Goal: Navigation & Orientation: Find specific page/section

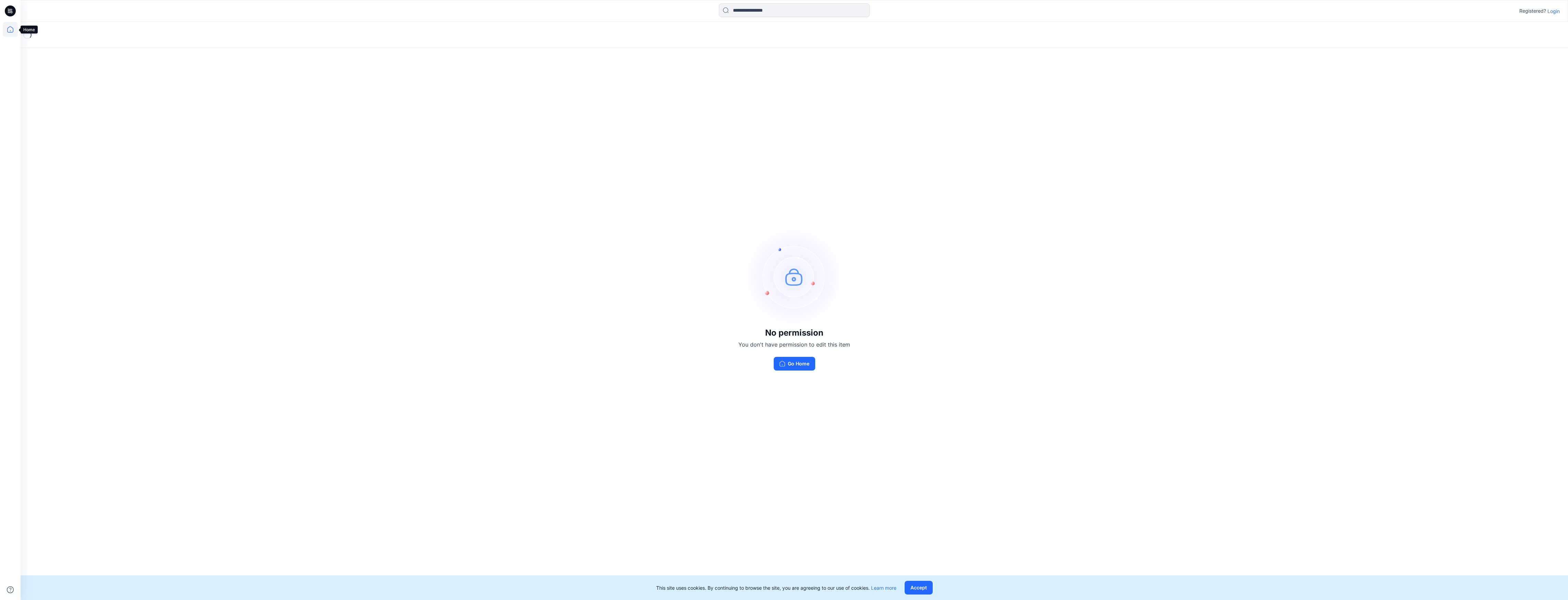
click at [9, 30] on icon at bounding box center [10, 29] width 15 height 15
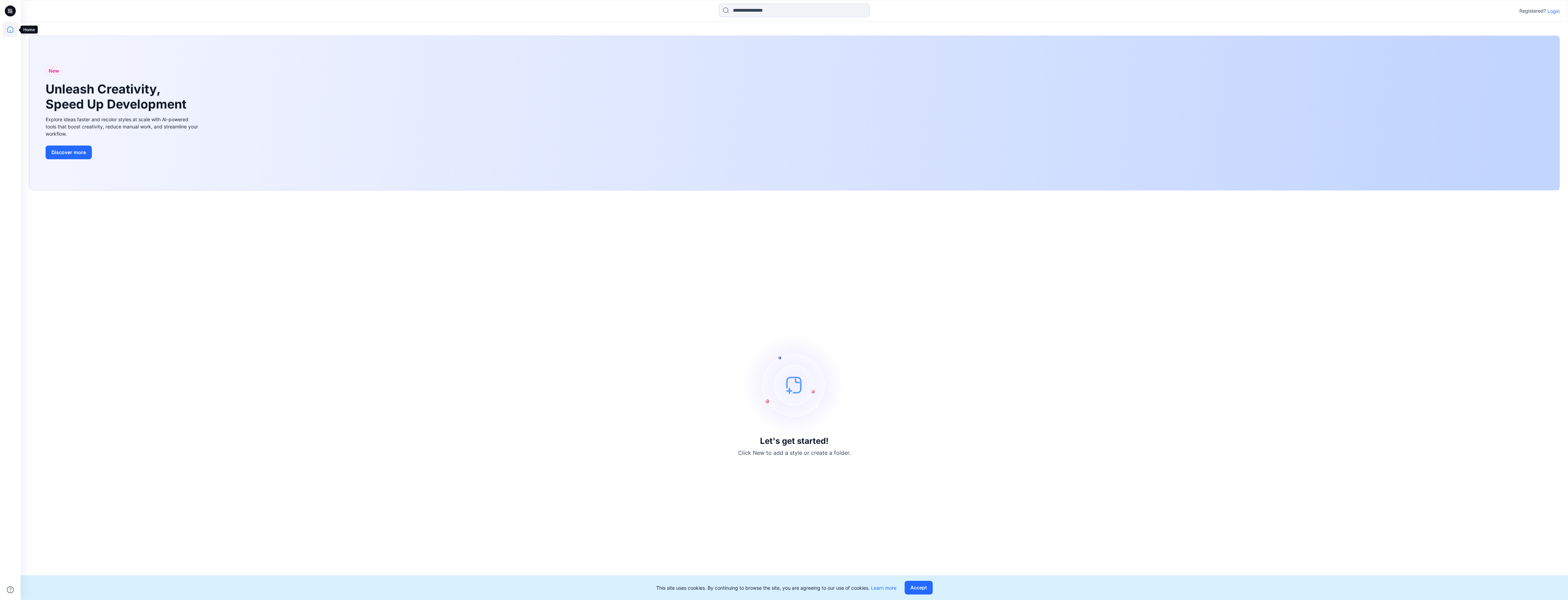
click at [9, 29] on icon at bounding box center [10, 29] width 15 height 15
click at [1551, 10] on p "Login" at bounding box center [1553, 11] width 12 height 7
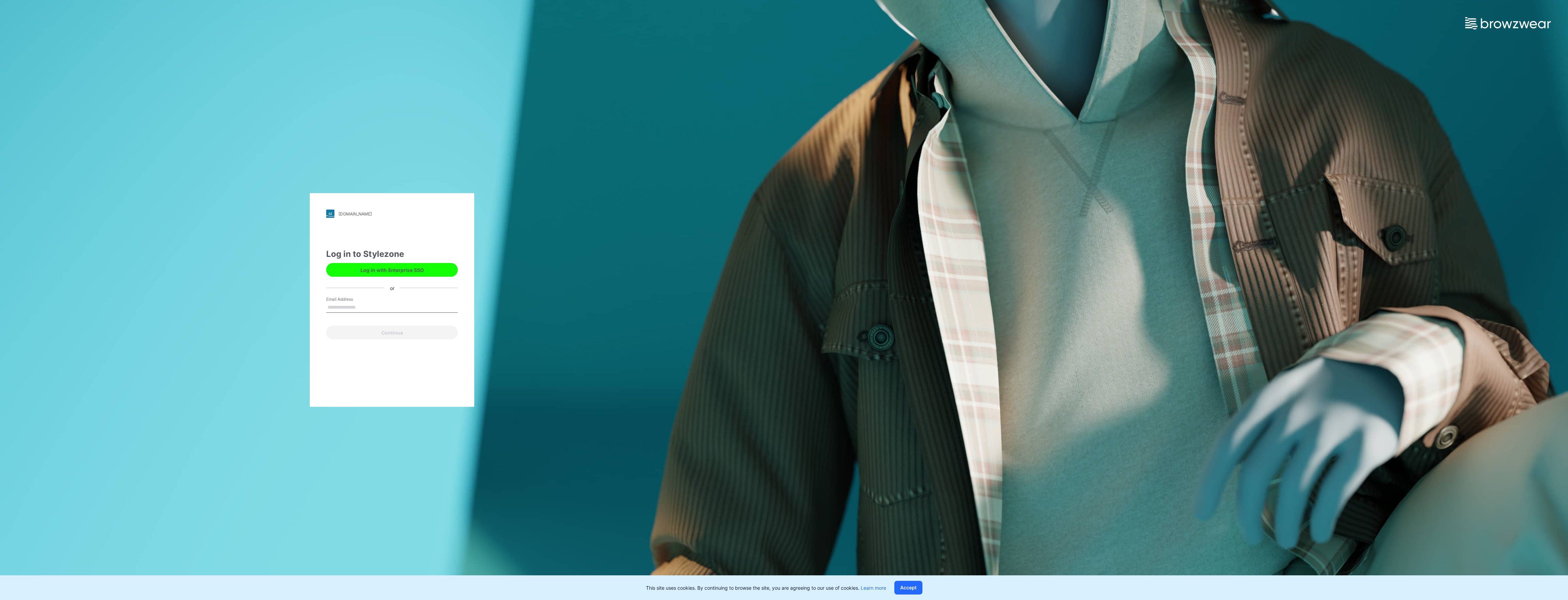
click at [374, 304] on input "Email Address" at bounding box center [392, 307] width 131 height 10
type input "**********"
click at [401, 334] on button "Continue" at bounding box center [392, 332] width 131 height 14
click at [365, 305] on input "Email Address" at bounding box center [392, 307] width 131 height 10
type input "**********"
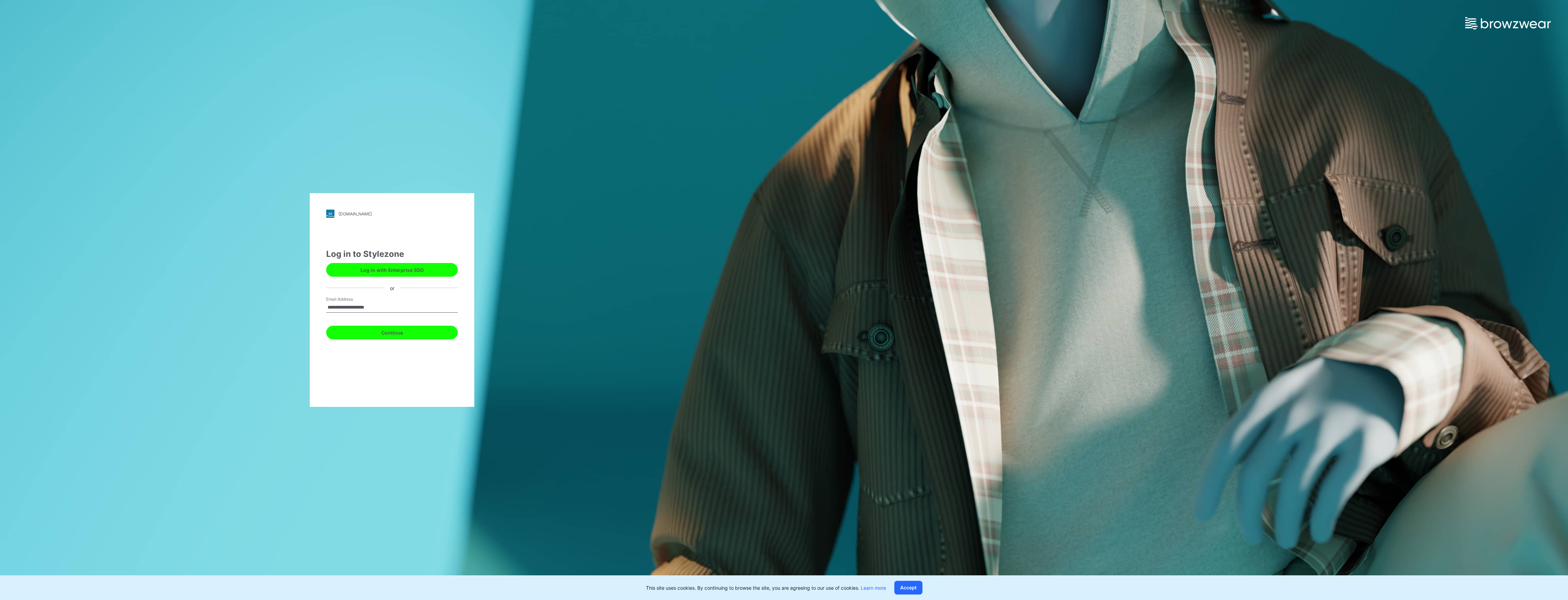
click at [394, 337] on button "Continue" at bounding box center [392, 332] width 131 height 14
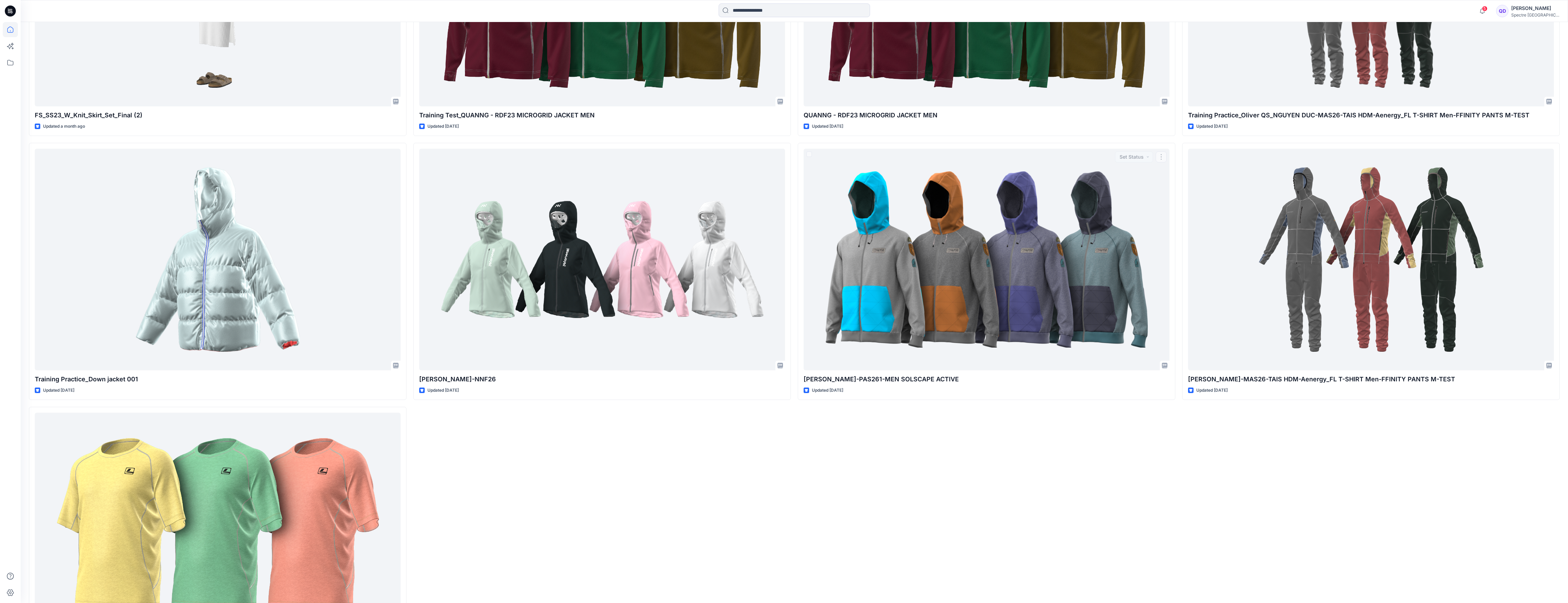
scroll to position [721, 0]
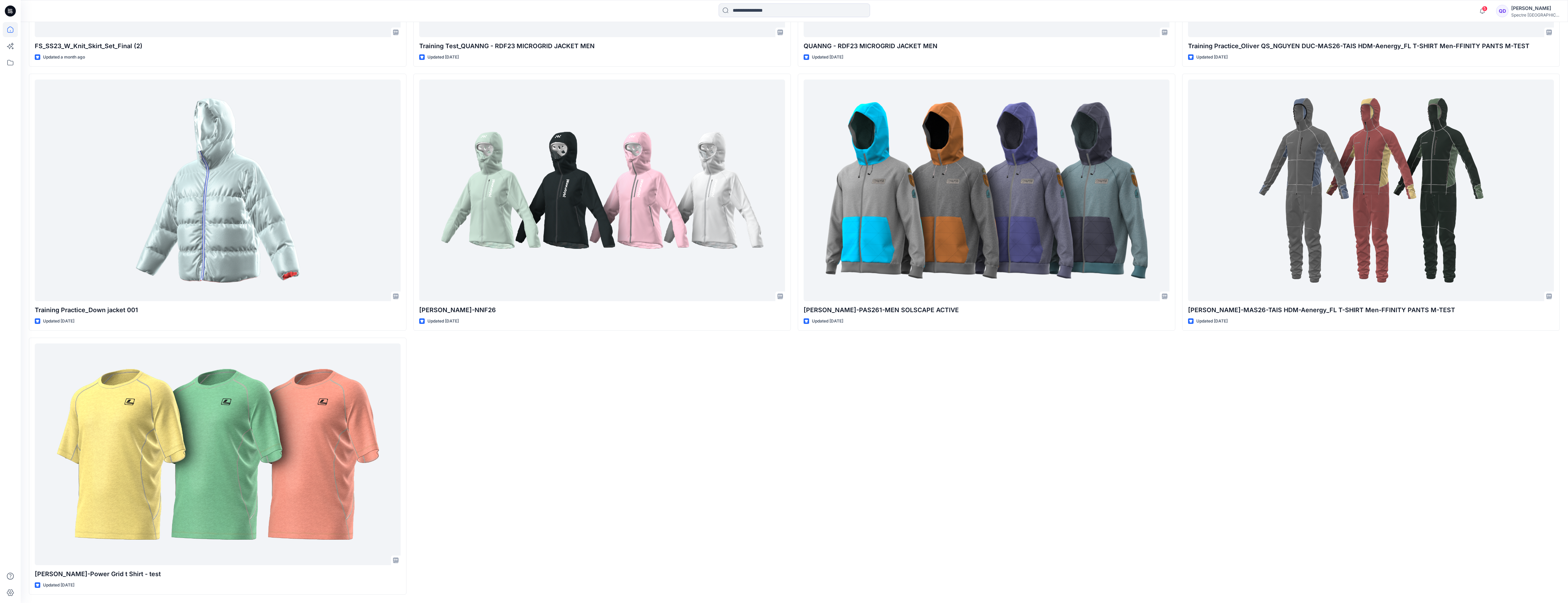
drag, startPoint x: 778, startPoint y: 470, endPoint x: 793, endPoint y: 473, distance: 15.3
click at [779, 470] on div "Quang tồ_Practice_4Sep2025_Artworks v2 Updated 11 days ago Training Test_QUANNG…" at bounding box center [602, 70] width 378 height 1049
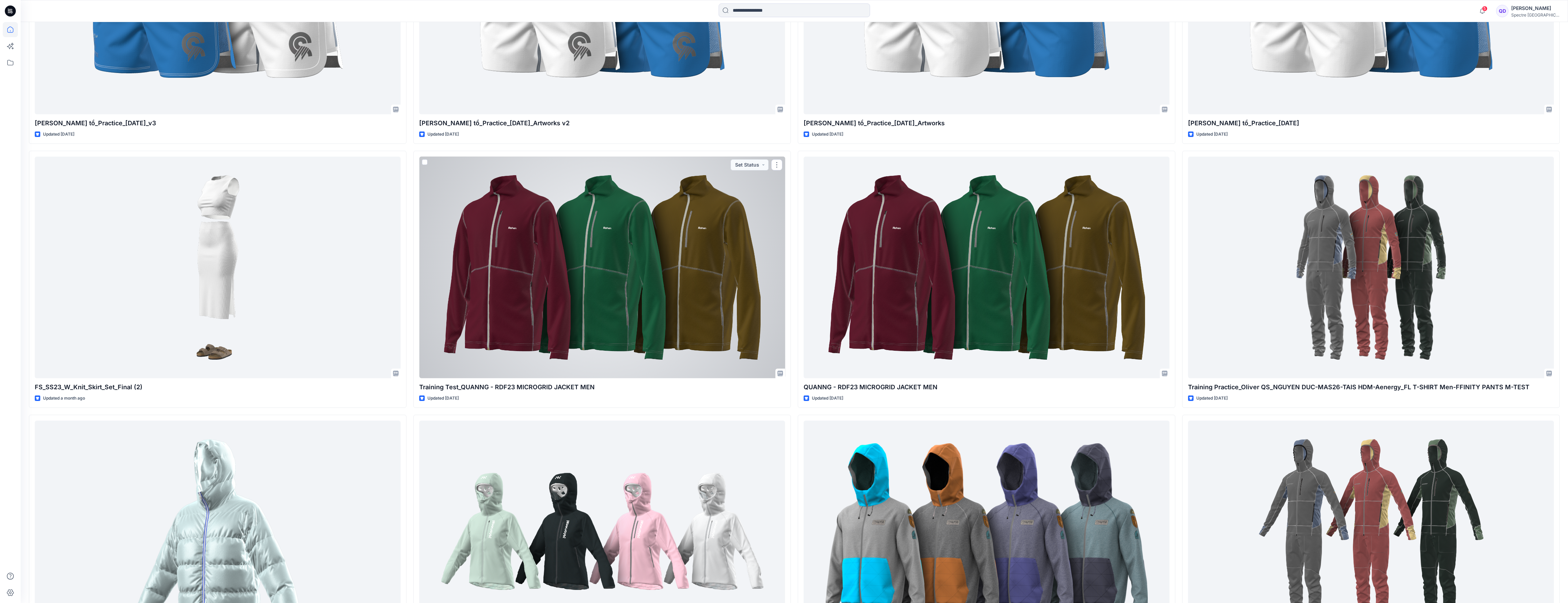
scroll to position [308, 0]
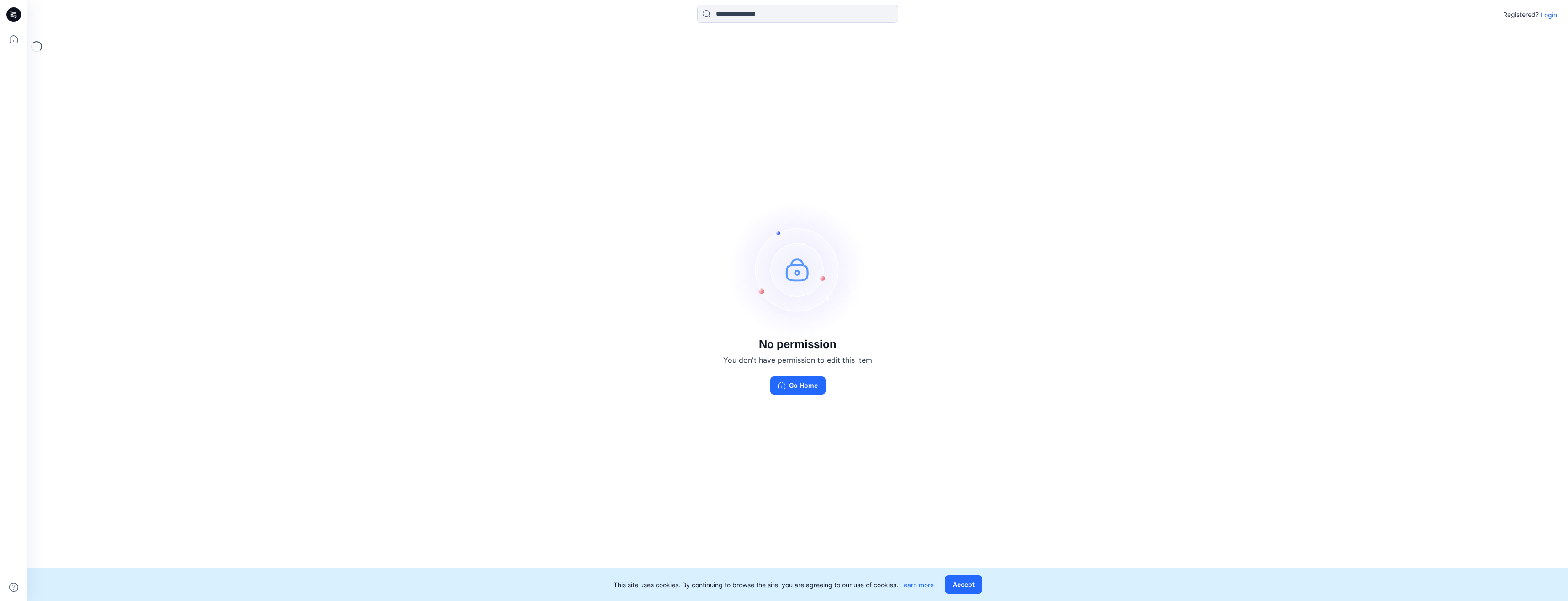
click at [1549, 15] on p "Login" at bounding box center [1549, 15] width 16 height 10
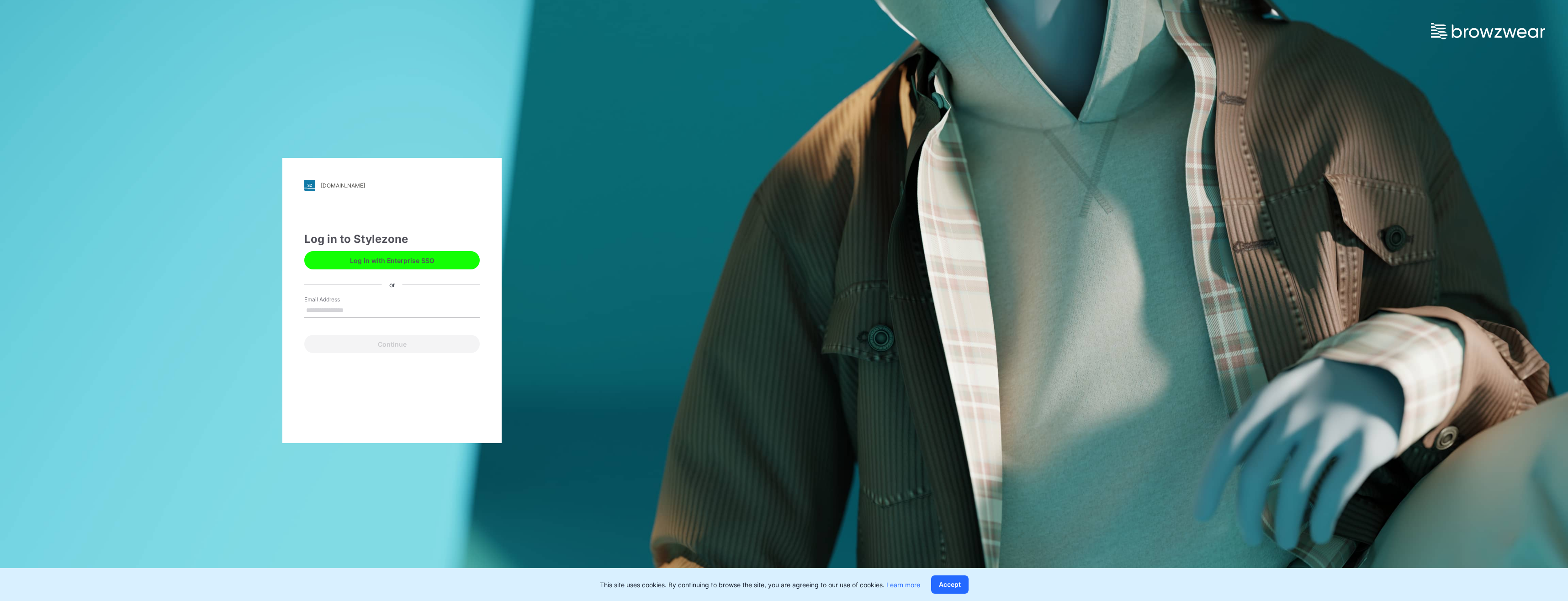
click at [351, 307] on input "Email Address" at bounding box center [392, 310] width 175 height 14
type input "**********"
click at [378, 343] on button "Continue" at bounding box center [392, 344] width 175 height 19
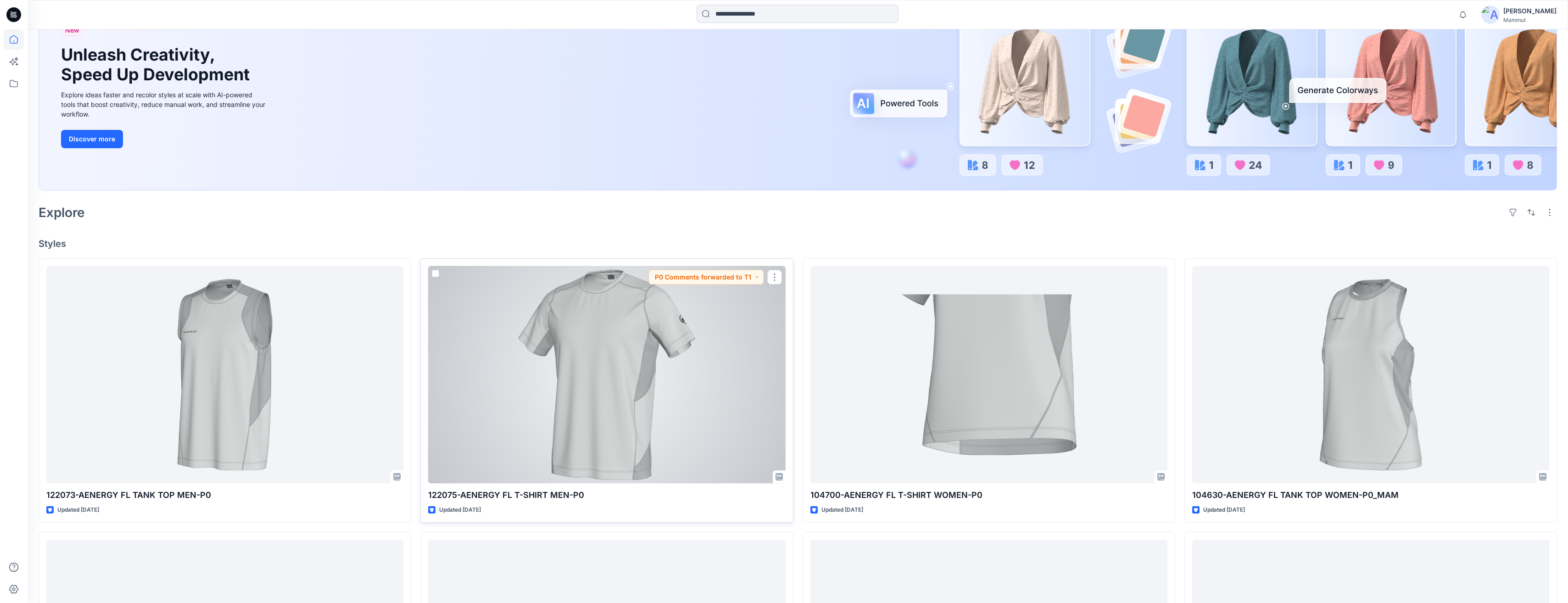
scroll to position [92, 0]
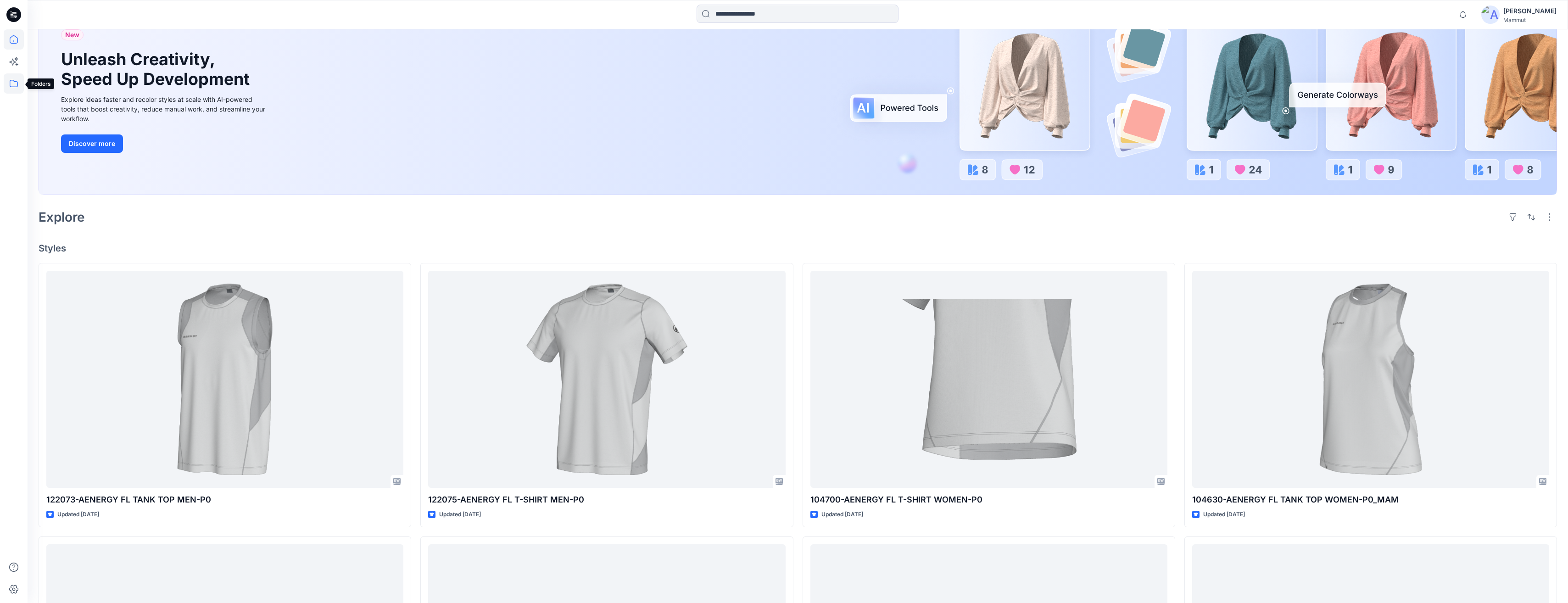
click at [7, 81] on icon at bounding box center [14, 83] width 20 height 20
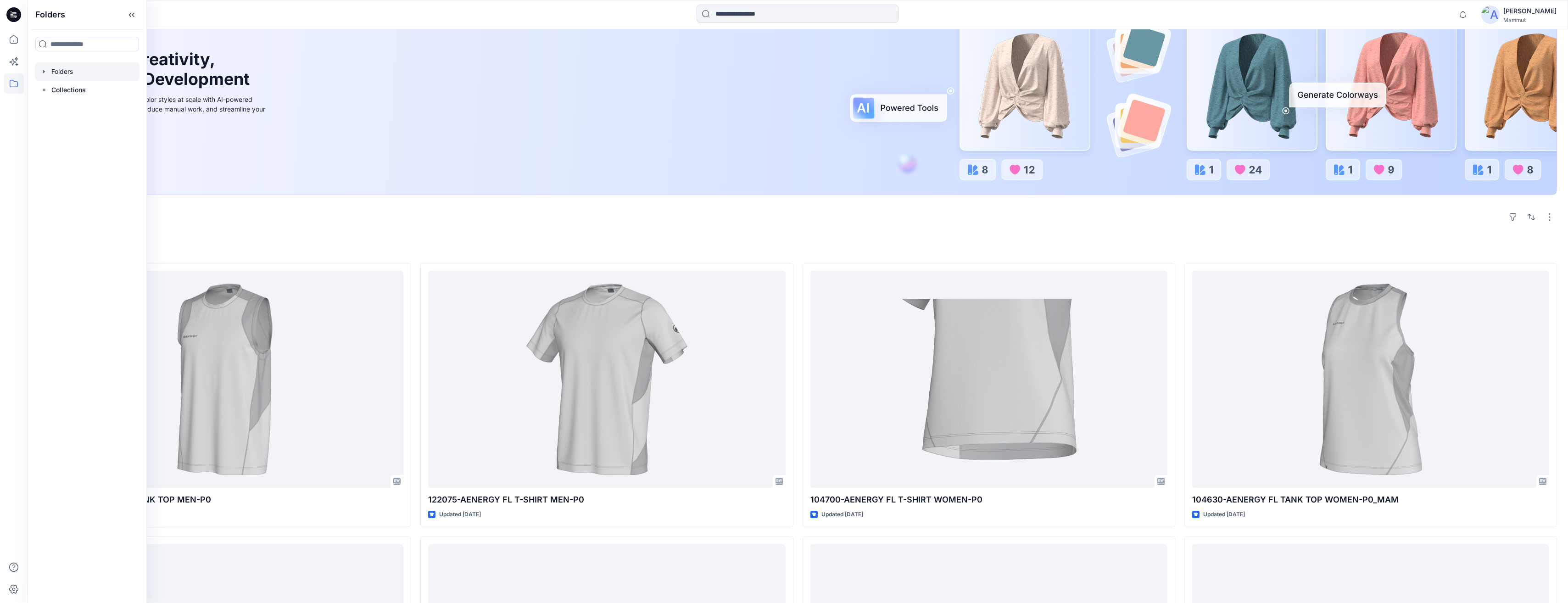
click at [60, 73] on div at bounding box center [87, 72] width 104 height 19
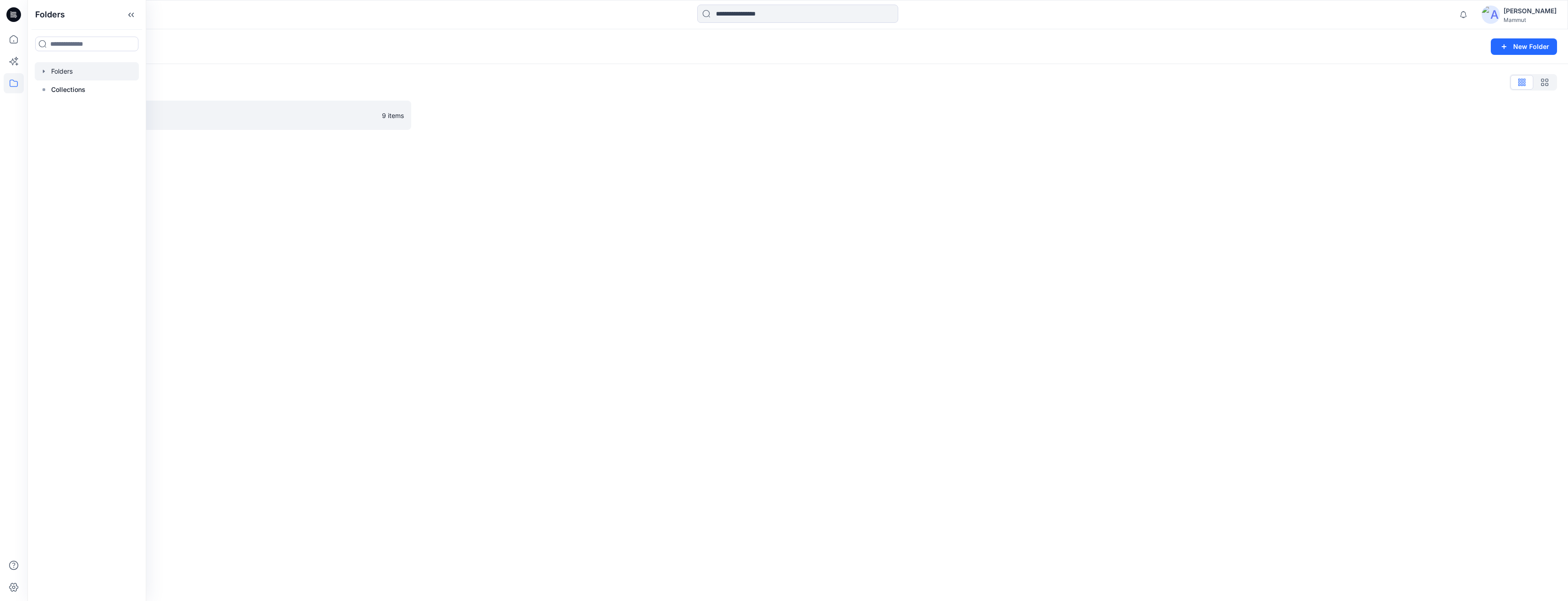
click at [41, 71] on icon "button" at bounding box center [44, 71] width 7 height 7
click at [73, 88] on p "T1_SPECTRE" at bounding box center [79, 90] width 38 height 11
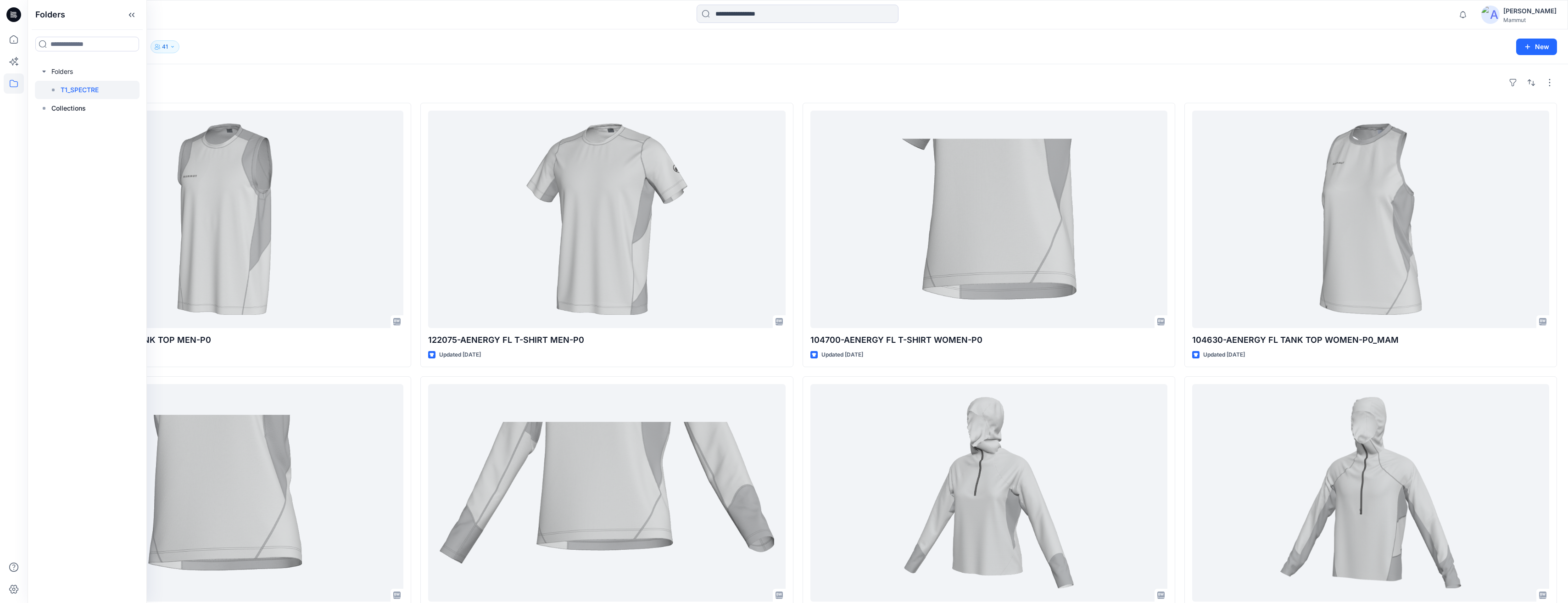
click at [324, 79] on div "Styles" at bounding box center [797, 82] width 1518 height 15
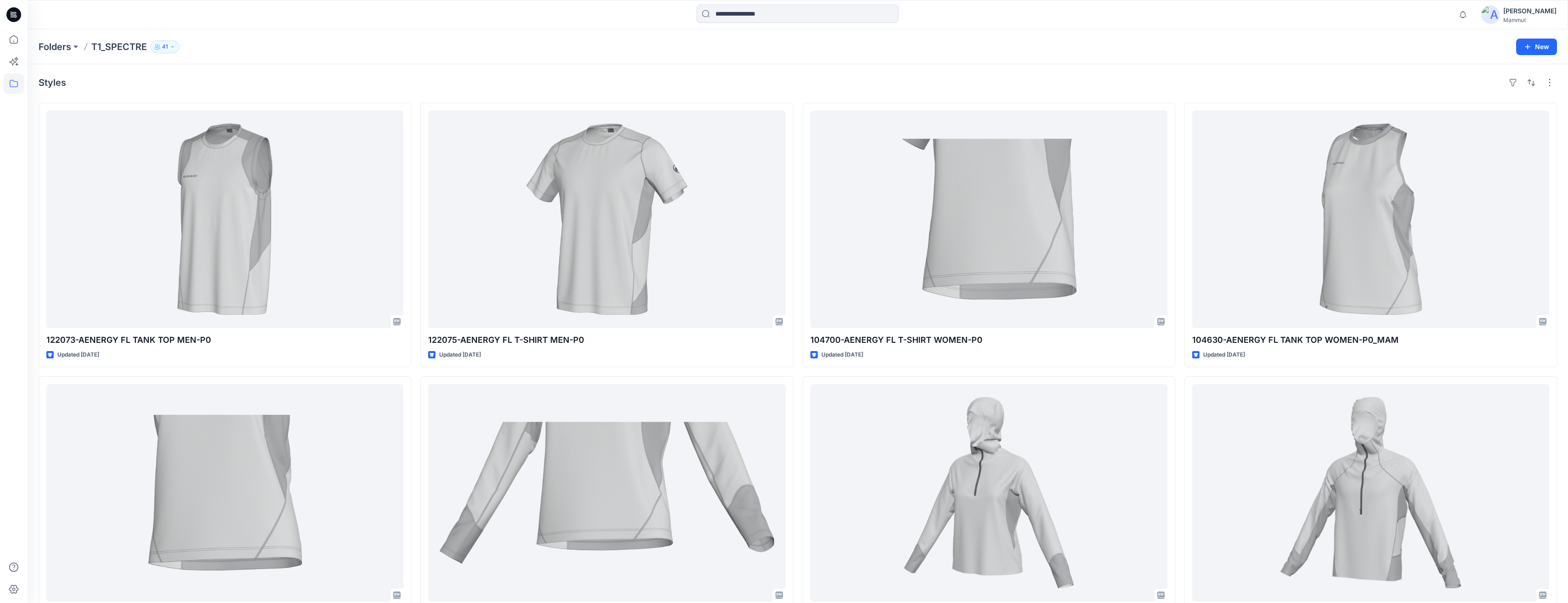
click at [174, 46] on icon "button" at bounding box center [172, 46] width 6 height 6
click at [335, 79] on div "Styles" at bounding box center [797, 82] width 1518 height 15
click at [174, 48] on icon "button" at bounding box center [172, 46] width 6 height 6
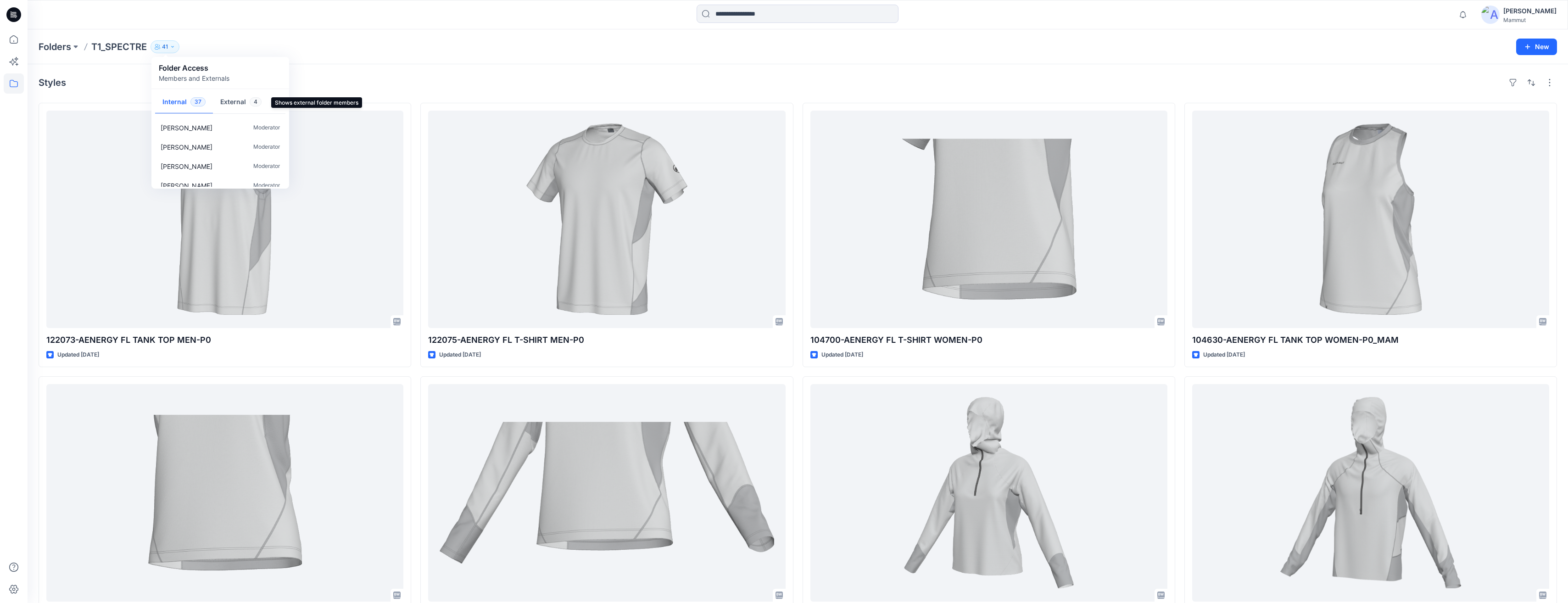
click at [224, 101] on button "External 4" at bounding box center [240, 102] width 56 height 24
click at [360, 78] on div "Styles" at bounding box center [797, 82] width 1518 height 15
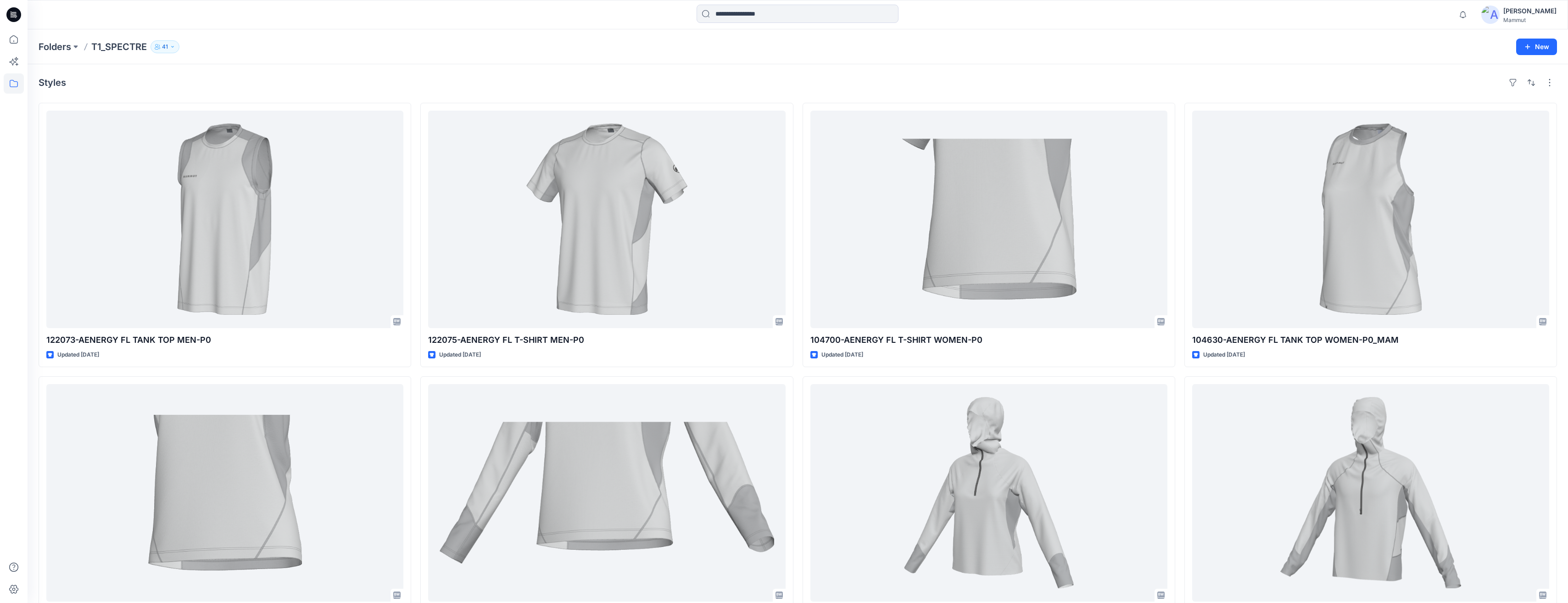
click at [1534, 10] on div "[PERSON_NAME]" at bounding box center [1529, 11] width 53 height 11
click at [1460, 144] on p "Sign out" at bounding box center [1447, 145] width 24 height 17
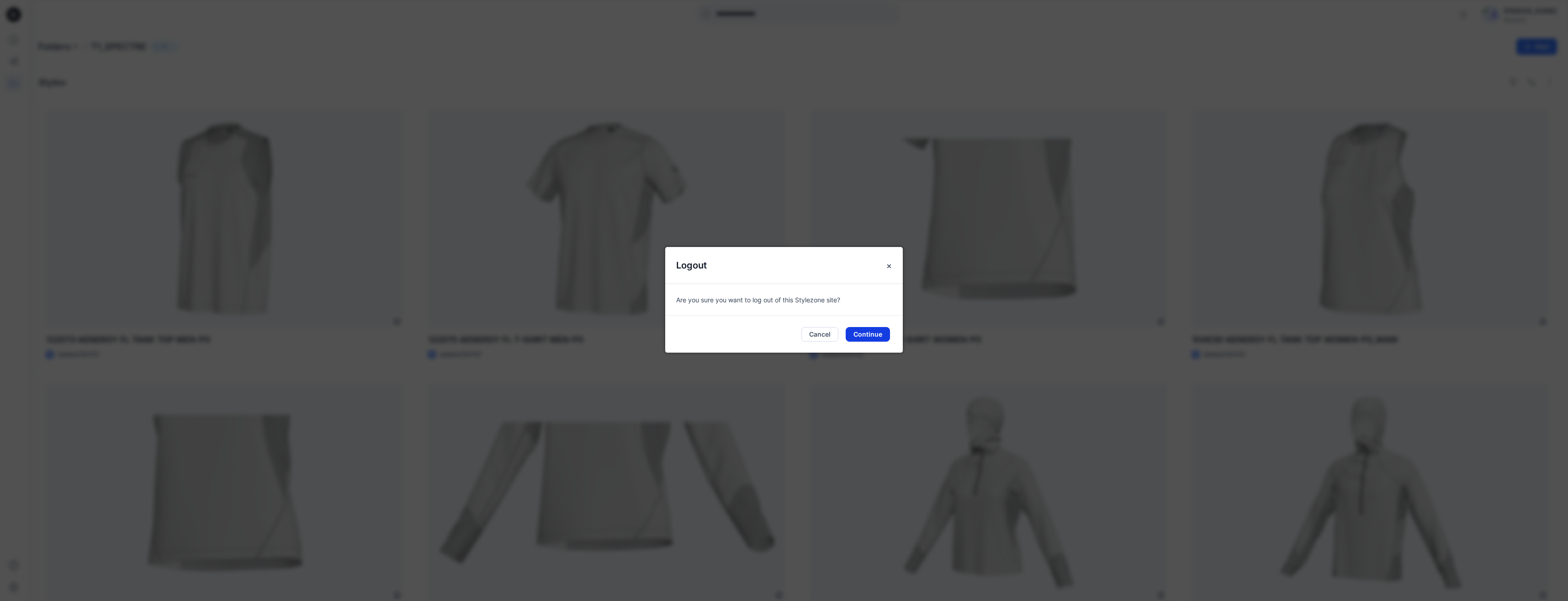
click at [861, 335] on button "Continue" at bounding box center [868, 334] width 45 height 15
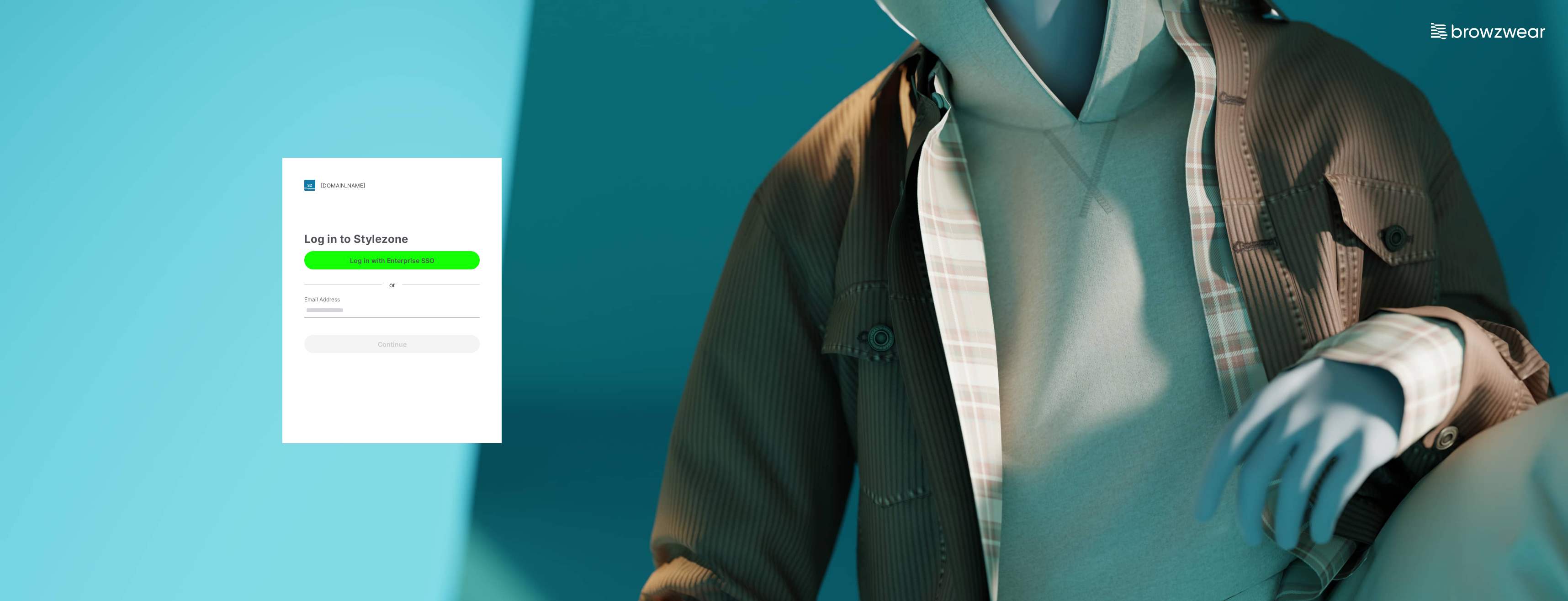
click at [392, 304] on input "Email Address" at bounding box center [392, 310] width 175 height 14
type input "**********"
click at [402, 347] on button "Continue" at bounding box center [392, 344] width 175 height 19
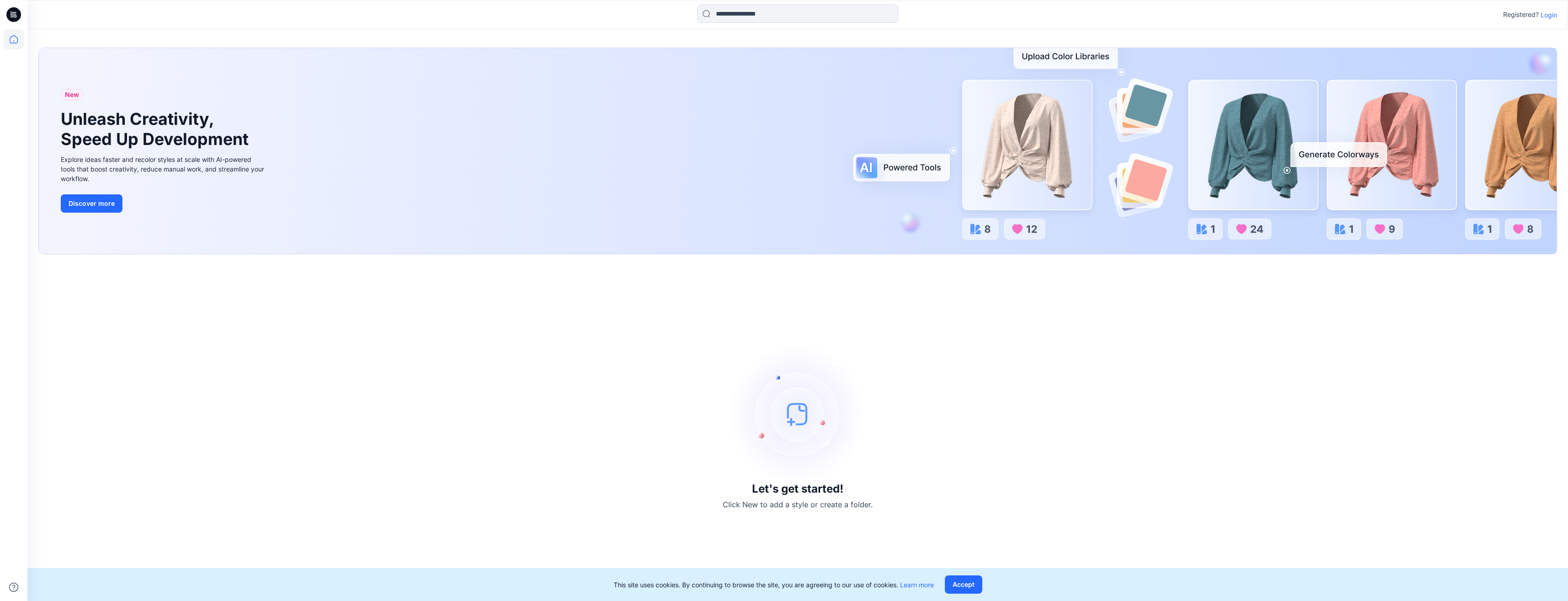
click at [1544, 14] on p "Login" at bounding box center [1549, 15] width 16 height 10
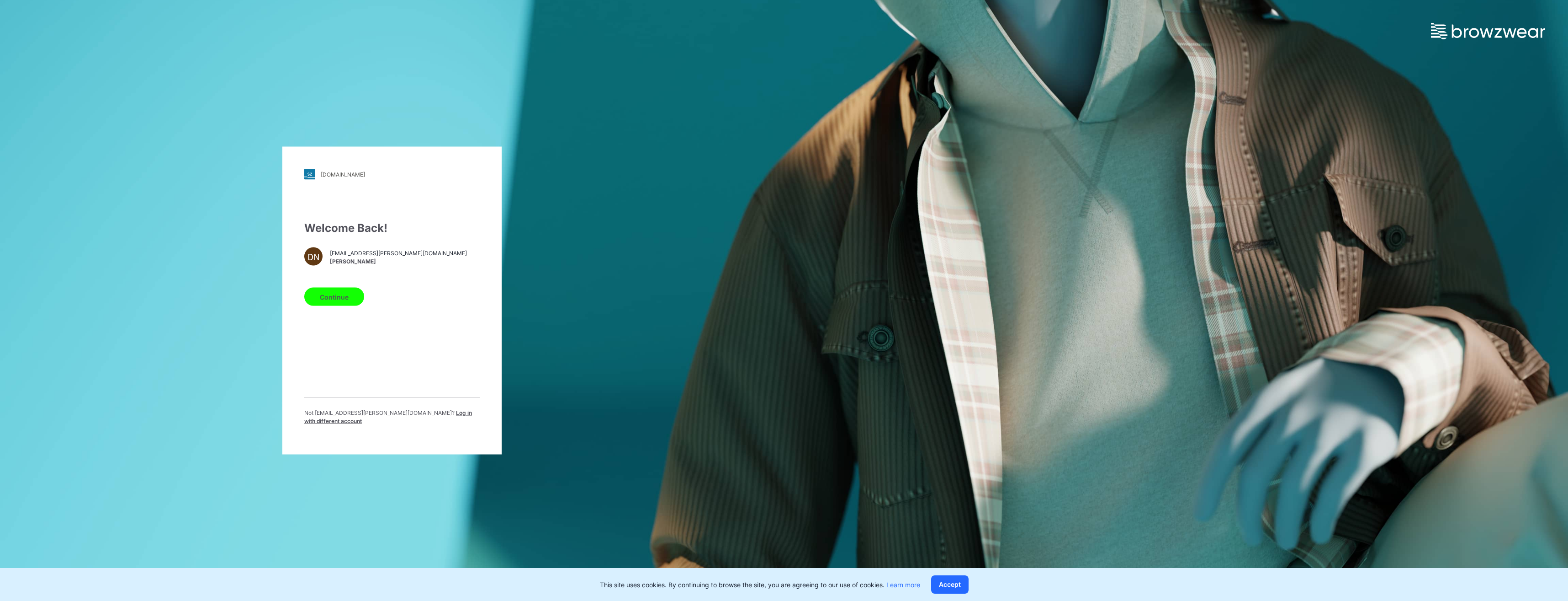
click at [346, 257] on span "[EMAIL_ADDRESS][PERSON_NAME][DOMAIN_NAME]" at bounding box center [398, 253] width 137 height 8
click at [405, 419] on span "Log in with different account" at bounding box center [388, 417] width 168 height 15
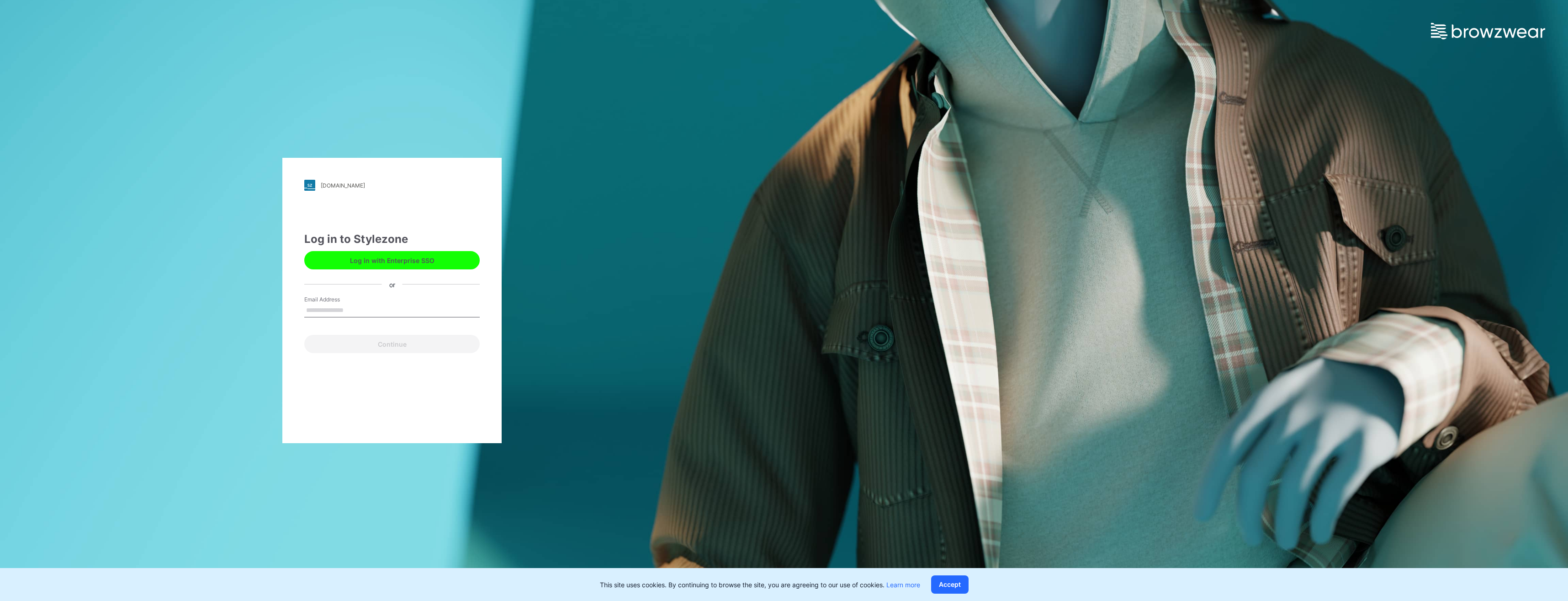
click at [357, 308] on input "Email Address" at bounding box center [392, 310] width 175 height 14
type input "**********"
click at [403, 339] on button "Continue" at bounding box center [392, 344] width 175 height 19
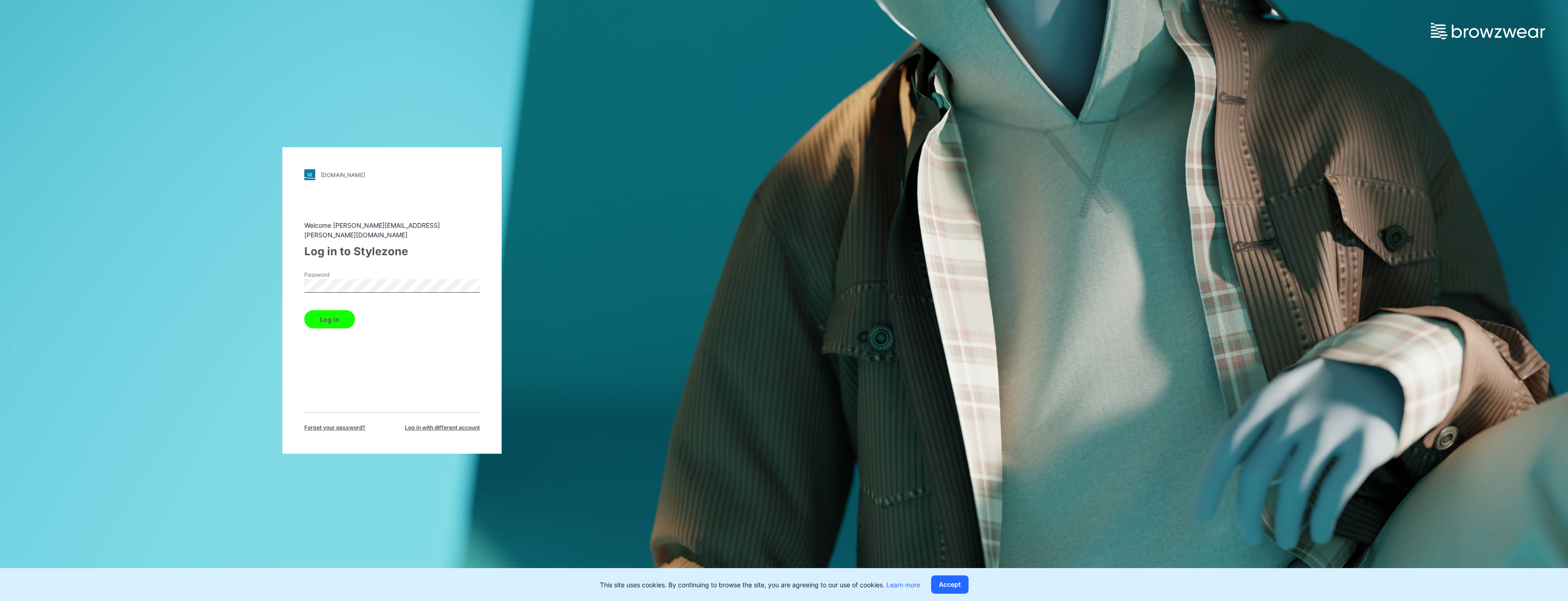
click at [304, 310] on button "Log in" at bounding box center [330, 319] width 50 height 19
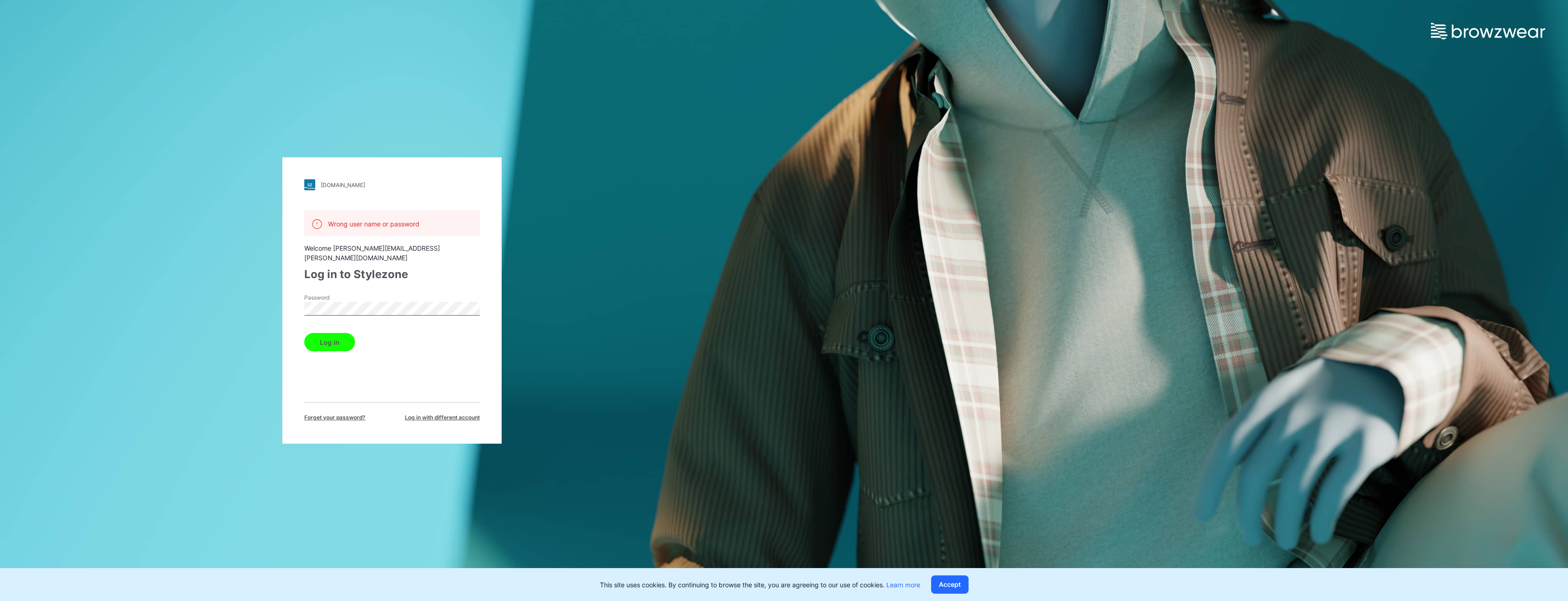
click at [304, 333] on button "Log in" at bounding box center [330, 342] width 50 height 19
click at [342, 185] on div "mammut.stylezone.com" at bounding box center [342, 184] width 45 height 6
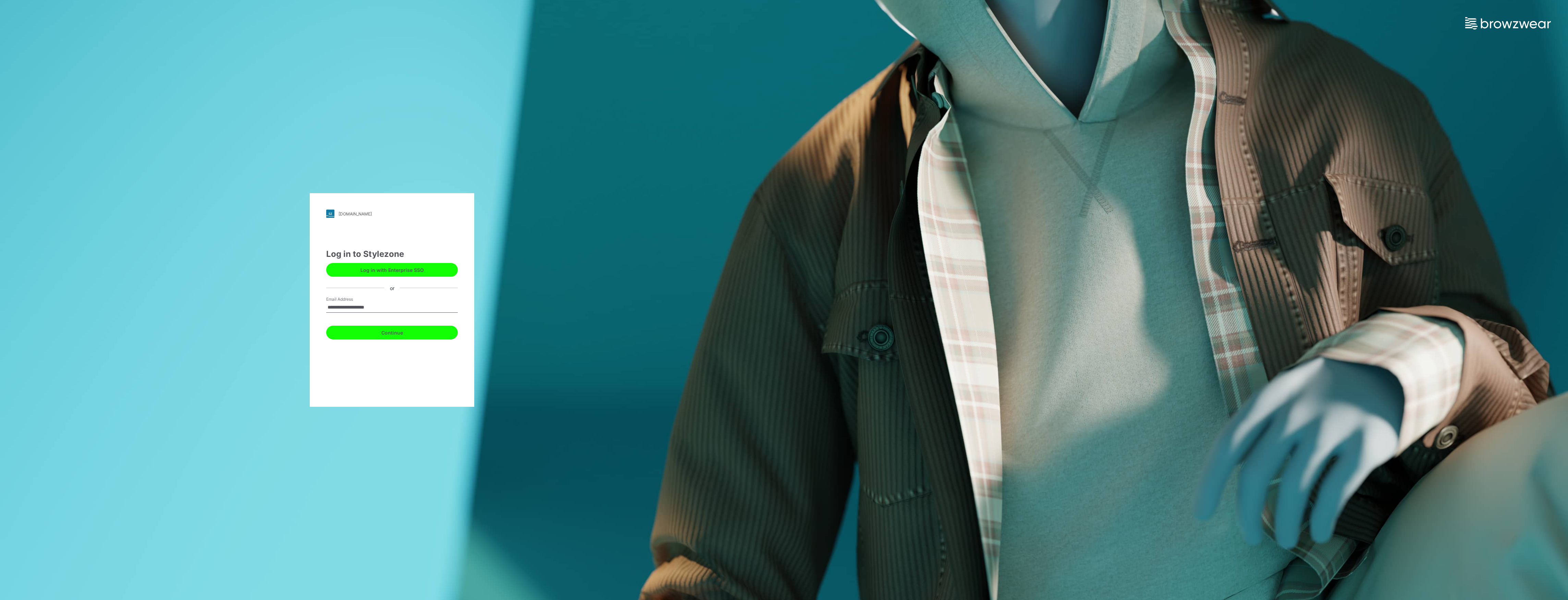
click at [417, 335] on button "Continue" at bounding box center [392, 332] width 131 height 14
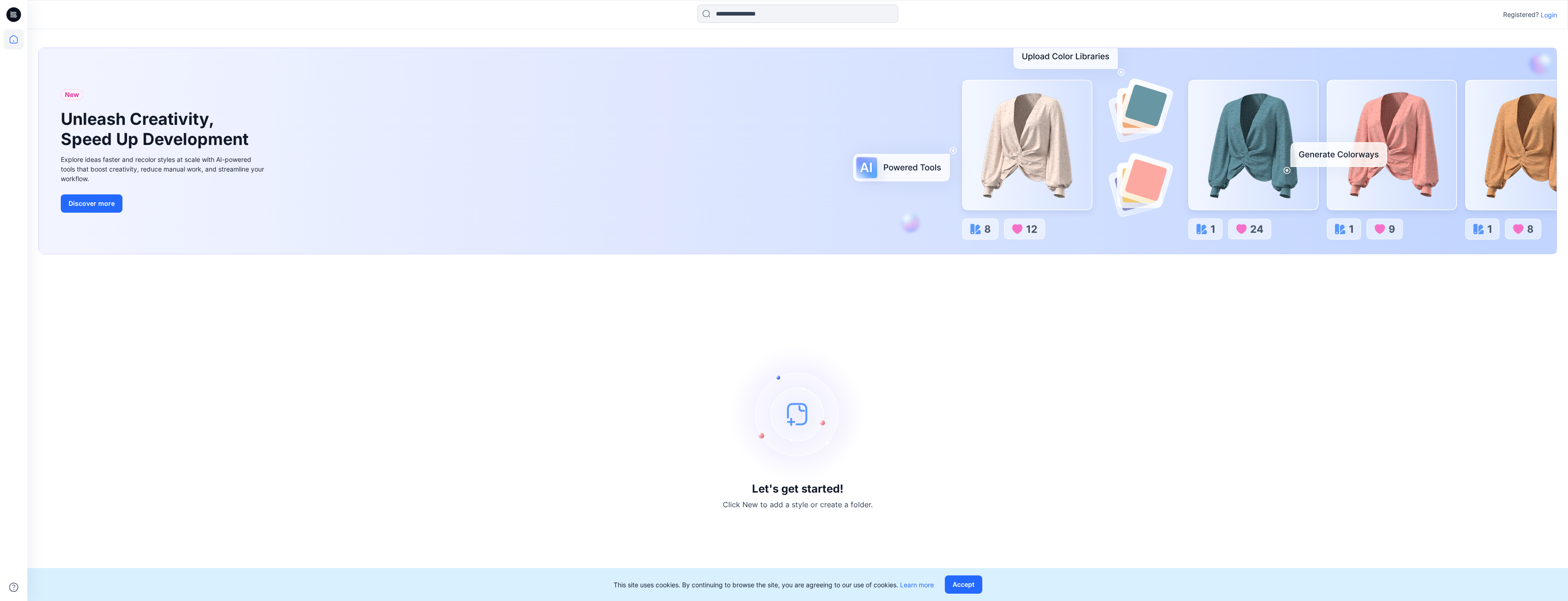
click at [1548, 15] on p "Login" at bounding box center [1549, 15] width 16 height 10
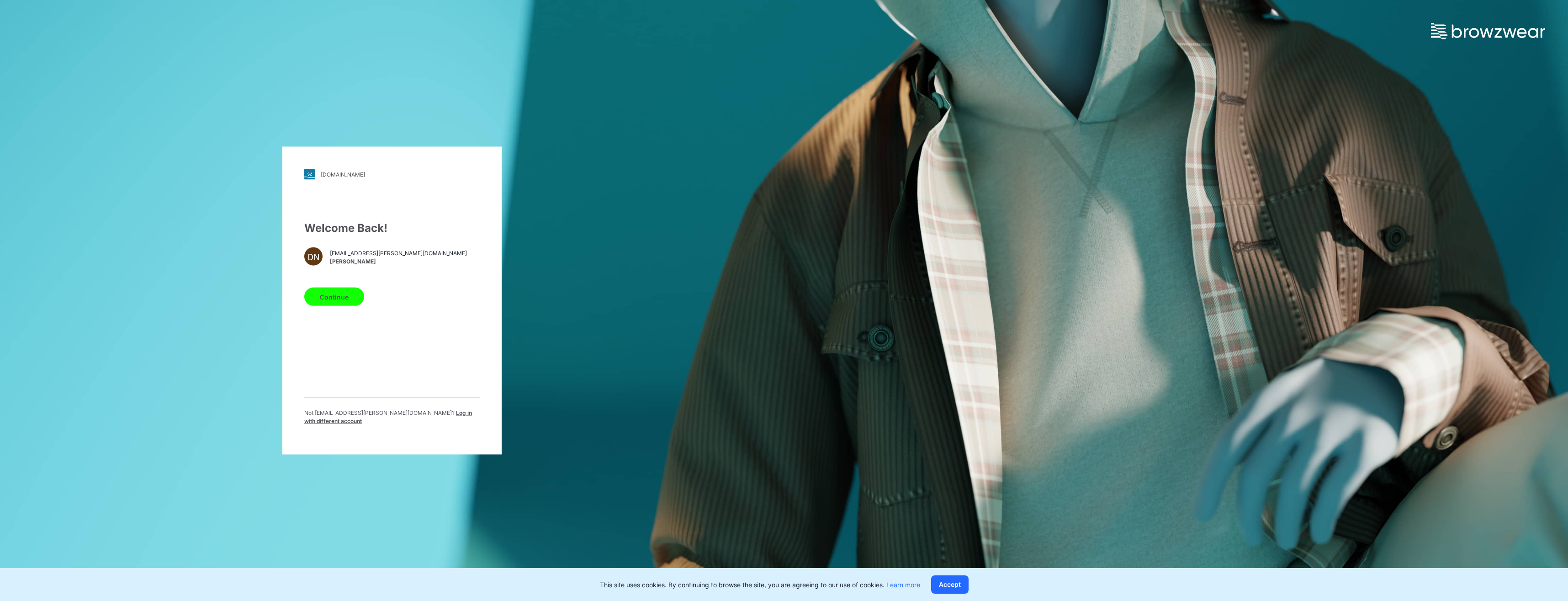
click at [336, 303] on button "Continue" at bounding box center [334, 296] width 60 height 19
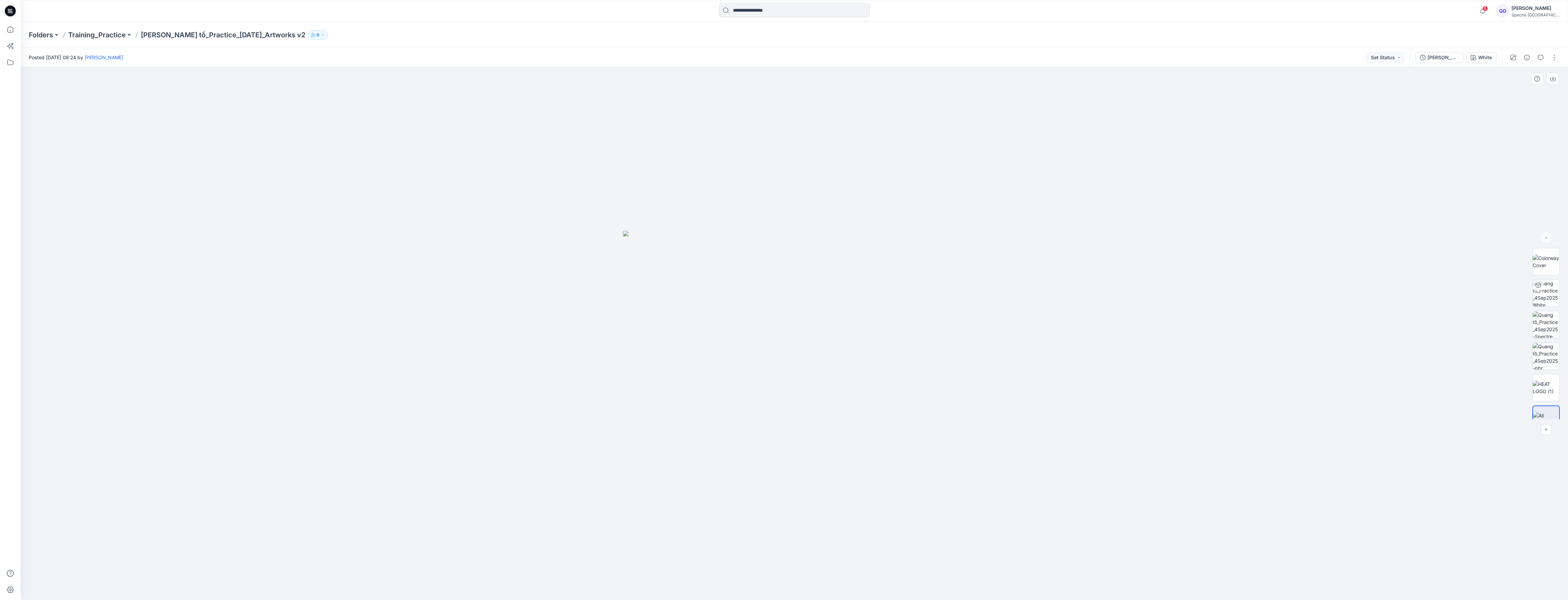
click at [1264, 206] on div at bounding box center [794, 333] width 1547 height 533
click at [9, 61] on icon at bounding box center [10, 62] width 15 height 15
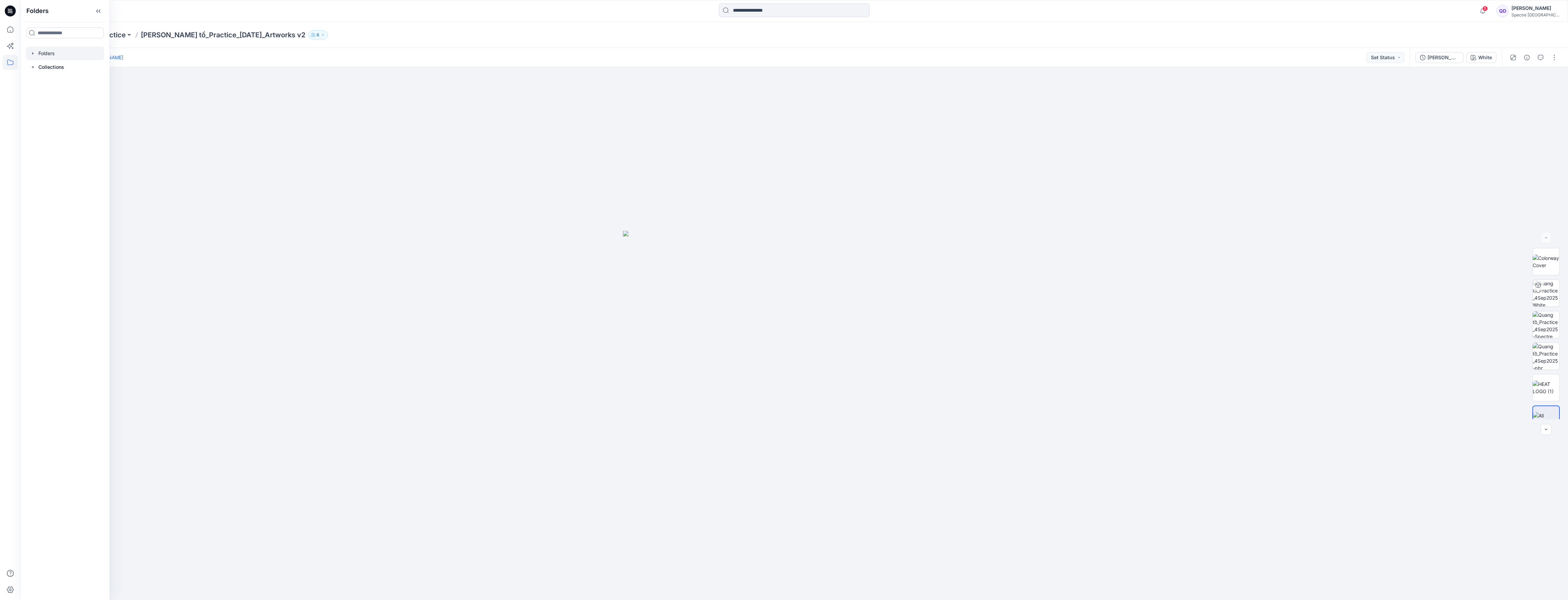
click at [45, 55] on div at bounding box center [65, 54] width 78 height 14
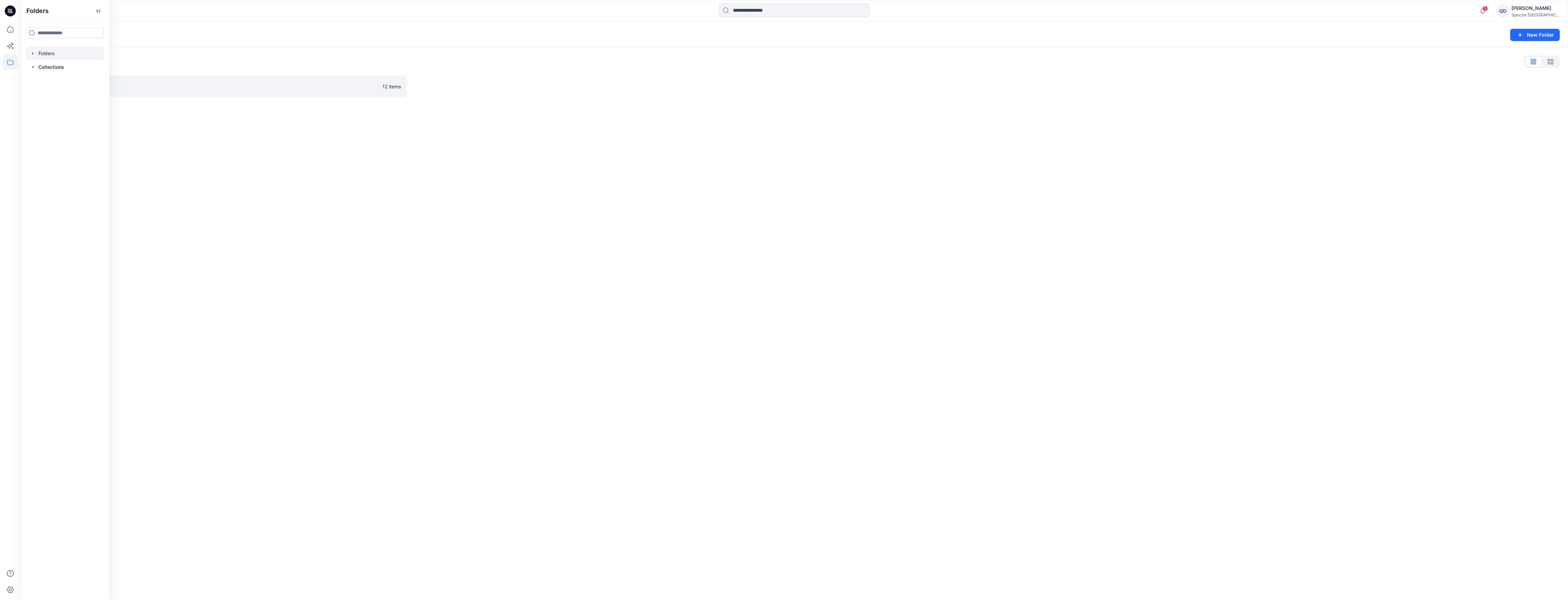
click at [32, 55] on icon "button" at bounding box center [33, 53] width 5 height 5
click at [50, 67] on p "Training_Practice" at bounding box center [65, 68] width 40 height 9
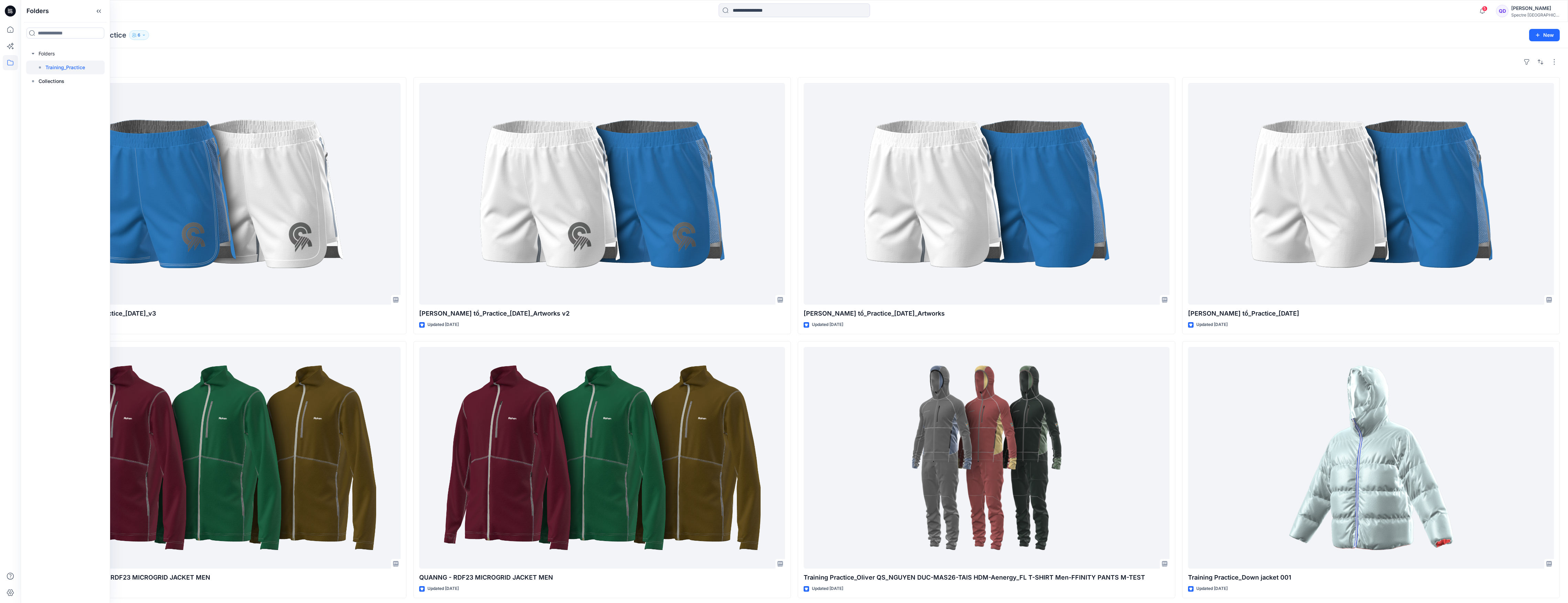
click at [1549, 9] on div "Quang Doan" at bounding box center [1535, 9] width 48 height 9
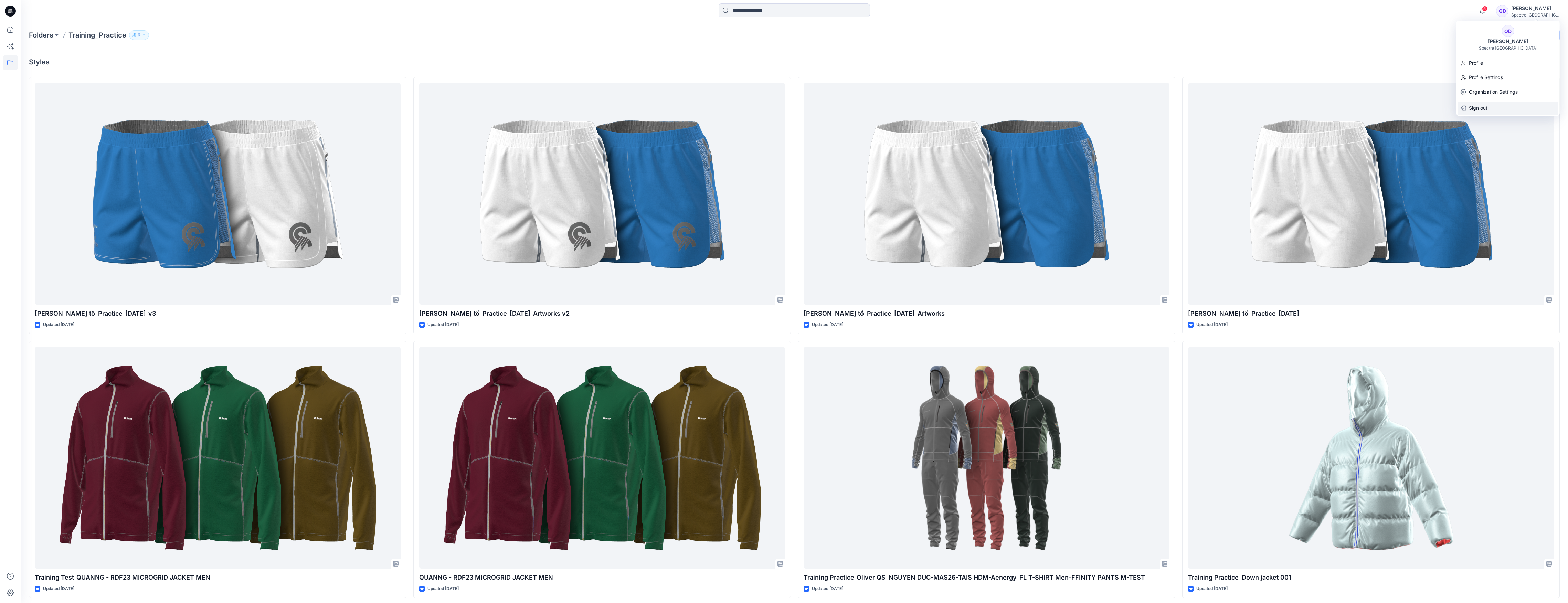
click at [1505, 112] on div "Sign out" at bounding box center [1508, 108] width 100 height 13
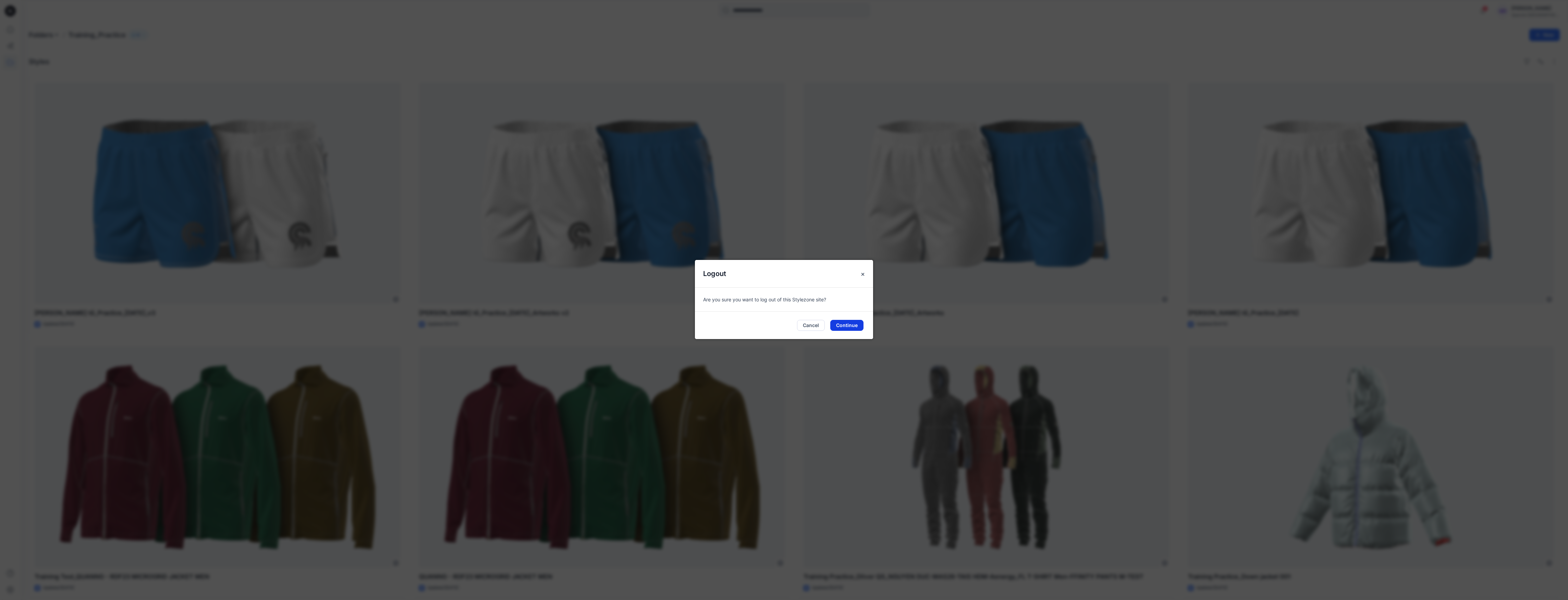
click at [849, 326] on button "Continue" at bounding box center [847, 326] width 33 height 11
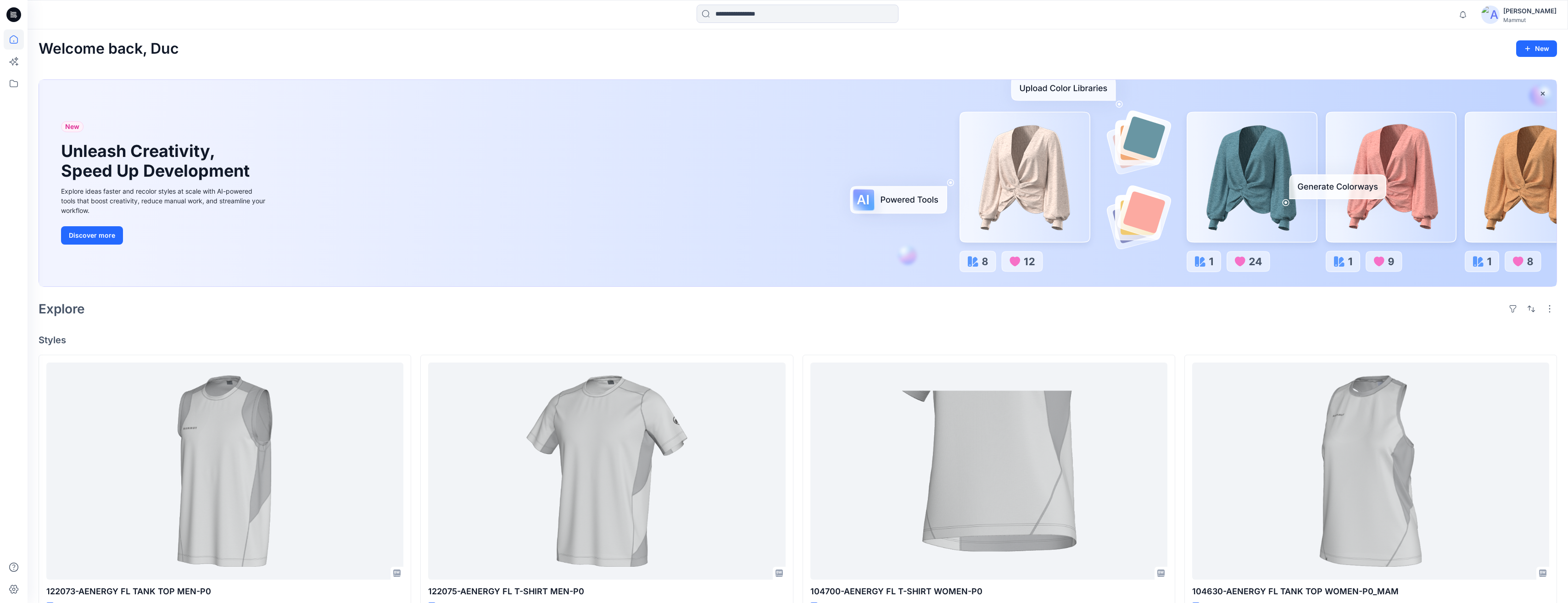
click at [1519, 15] on div "[PERSON_NAME]" at bounding box center [1529, 11] width 53 height 11
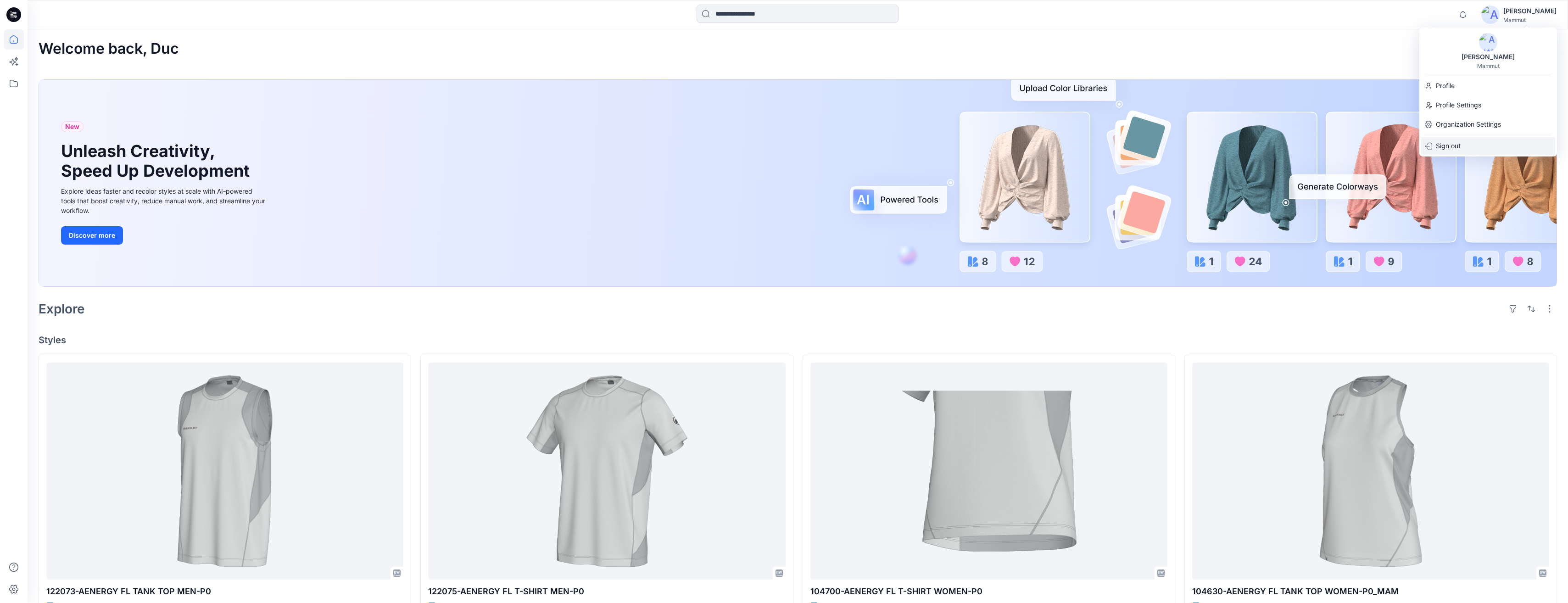
click at [1462, 146] on div "Sign out" at bounding box center [1487, 145] width 134 height 17
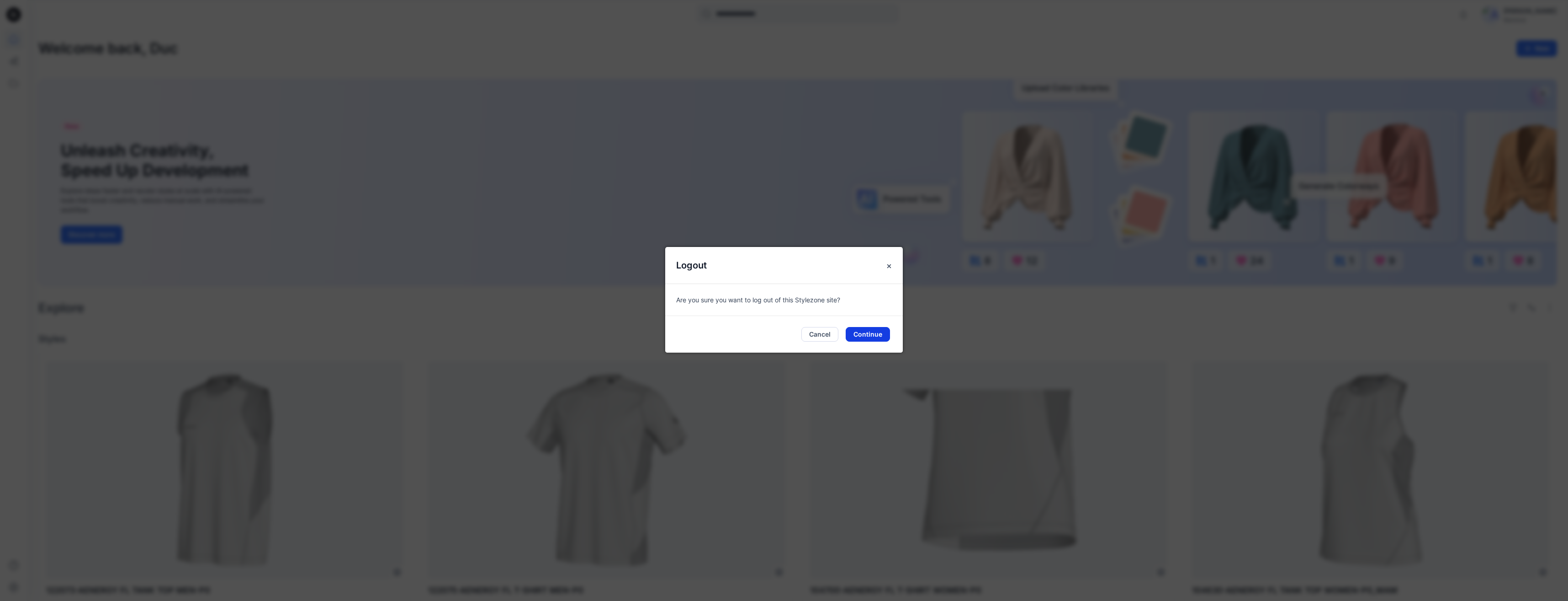
click at [865, 333] on button "Continue" at bounding box center [868, 334] width 45 height 15
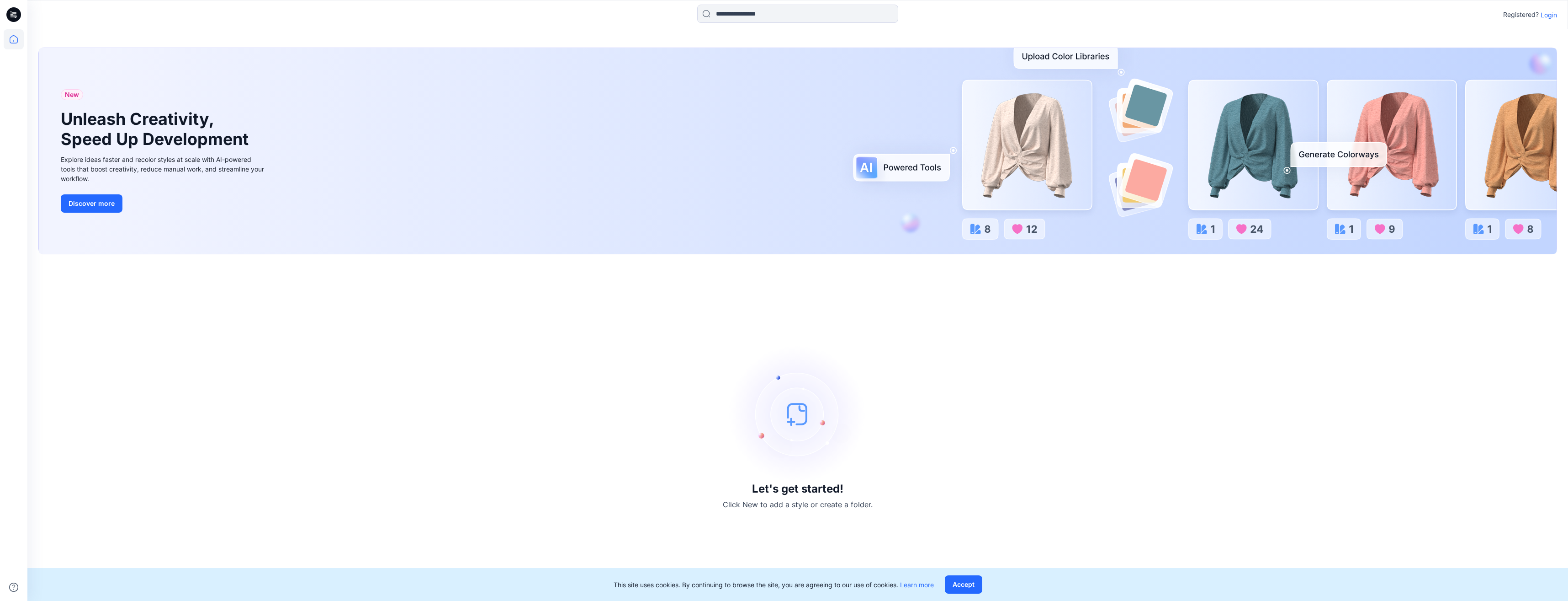
click at [1548, 15] on p "Login" at bounding box center [1549, 15] width 16 height 10
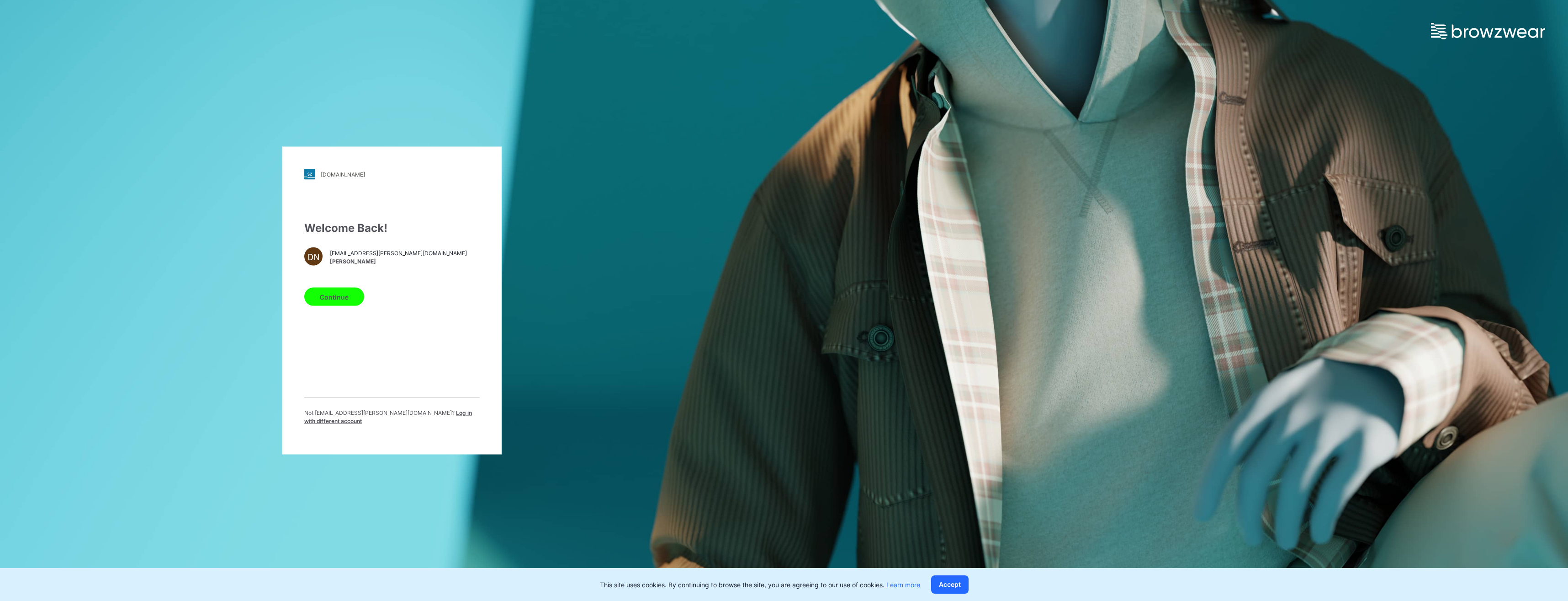
click at [352, 301] on button "Continue" at bounding box center [334, 296] width 60 height 19
click at [347, 298] on button "Continue" at bounding box center [334, 296] width 60 height 19
click at [323, 300] on button "Continue" at bounding box center [334, 296] width 60 height 19
click at [124, 279] on div "mammut.stylezone.com Loading... Welcome Back! DN duc.nguyen@spectre.vn Duc Nguy…" at bounding box center [392, 300] width 784 height 601
click at [339, 300] on button "Continue" at bounding box center [334, 296] width 60 height 19
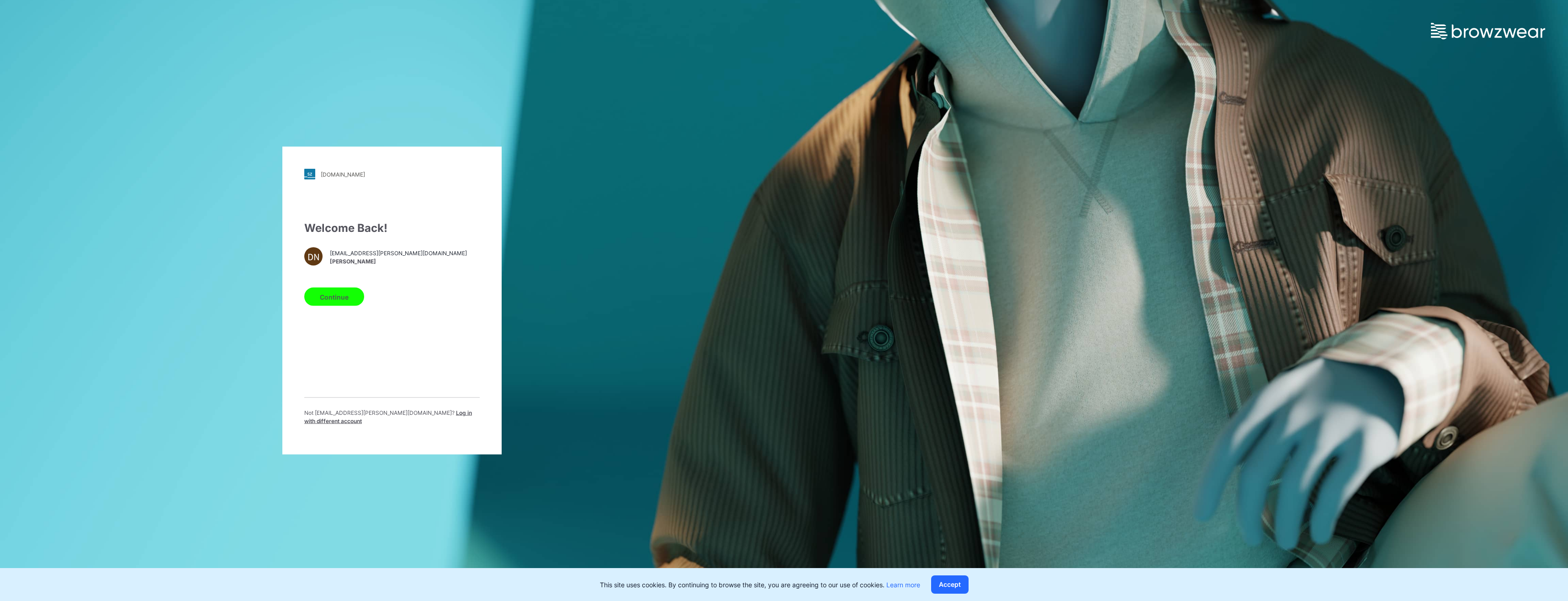
click at [87, 329] on div "mammut.stylezone.com Loading... Welcome Back! DN duc.nguyen@spectre.vn Duc Nguy…" at bounding box center [392, 300] width 784 height 601
click at [172, 357] on div "mammut.stylezone.com Loading... Welcome Back! DN duc.nguyen@spectre.vn Duc Nguy…" at bounding box center [392, 300] width 784 height 601
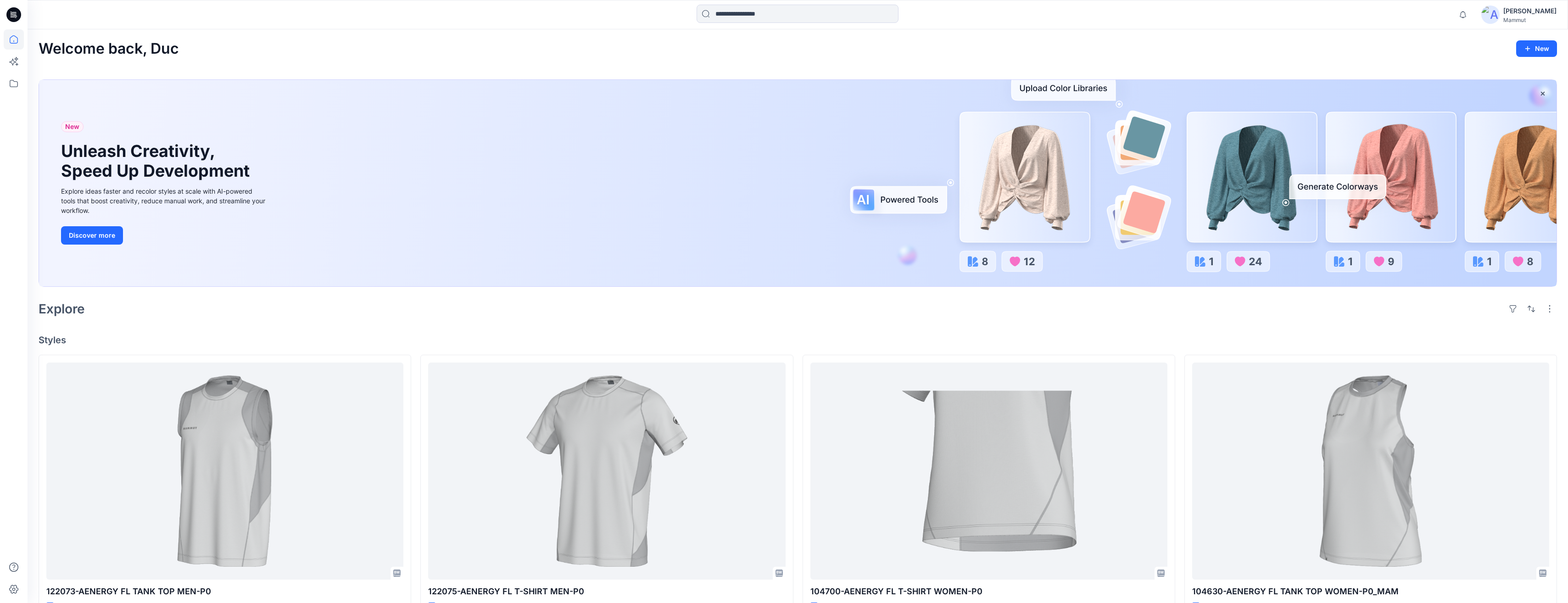
click at [1535, 13] on div "[PERSON_NAME]" at bounding box center [1529, 11] width 53 height 11
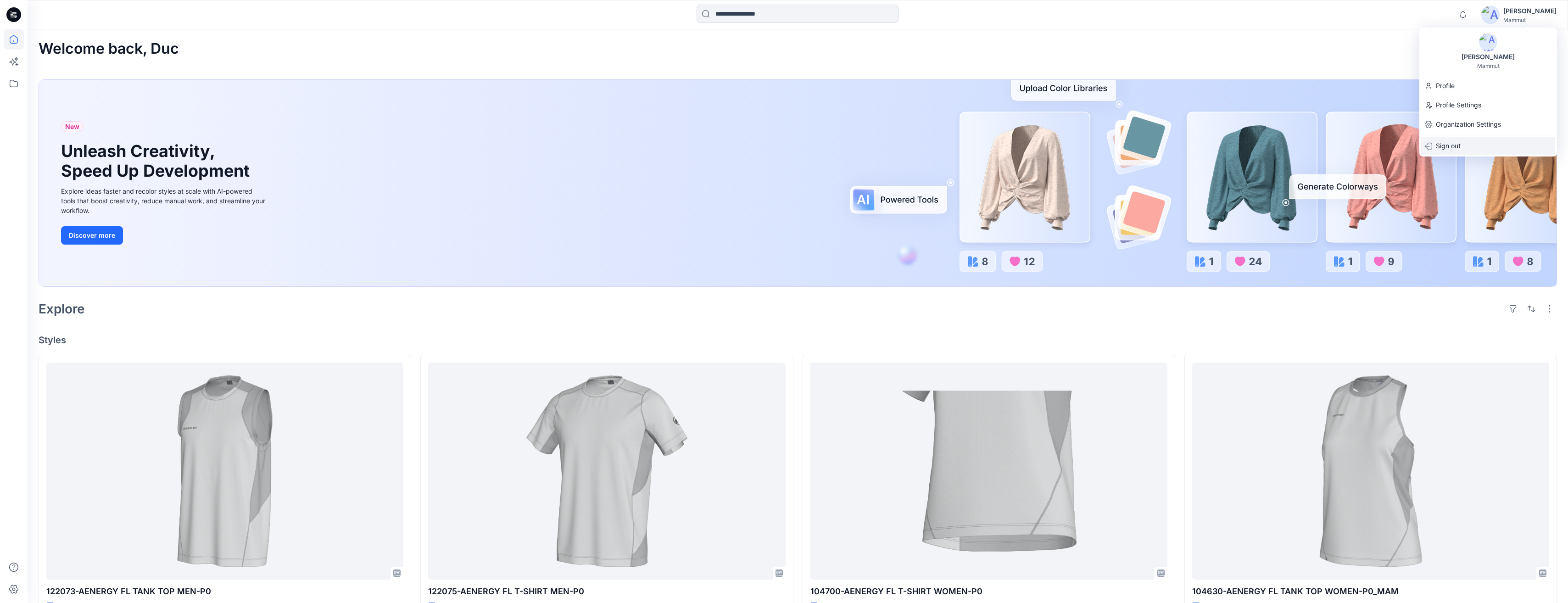
click at [1442, 142] on p "Sign out" at bounding box center [1447, 145] width 24 height 17
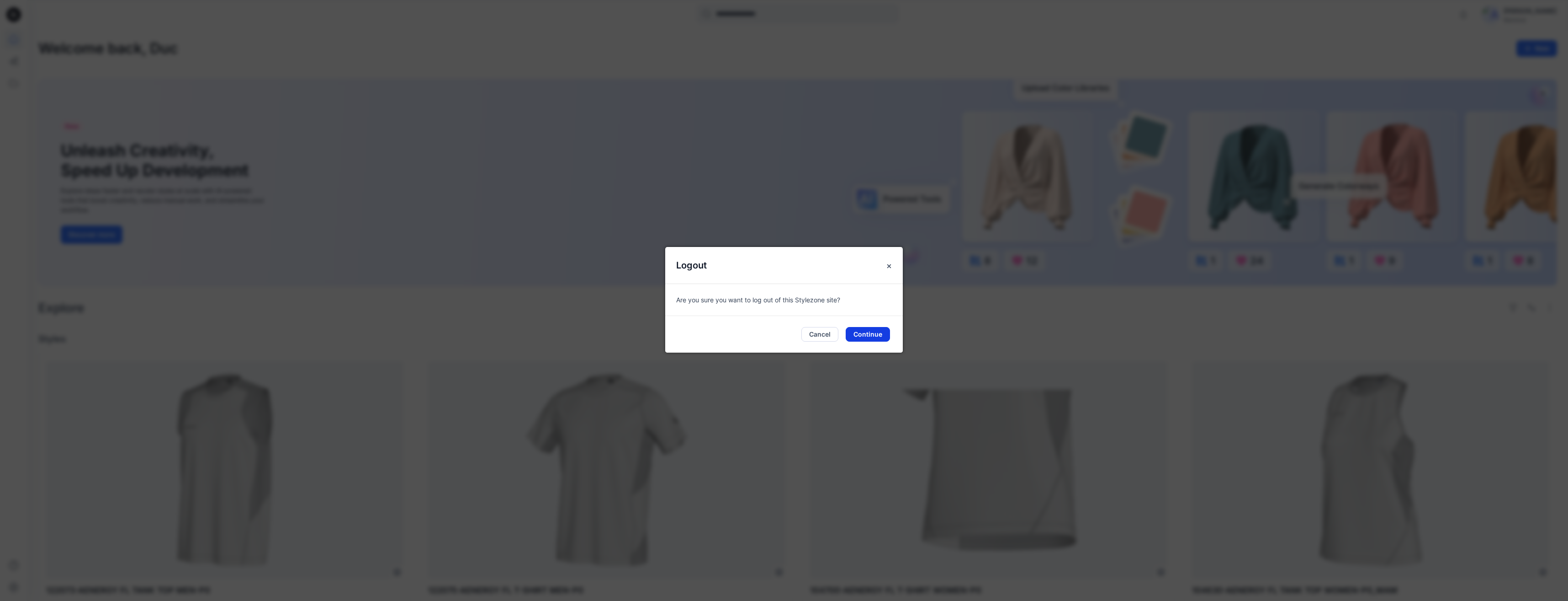
click at [860, 335] on button "Continue" at bounding box center [868, 334] width 45 height 15
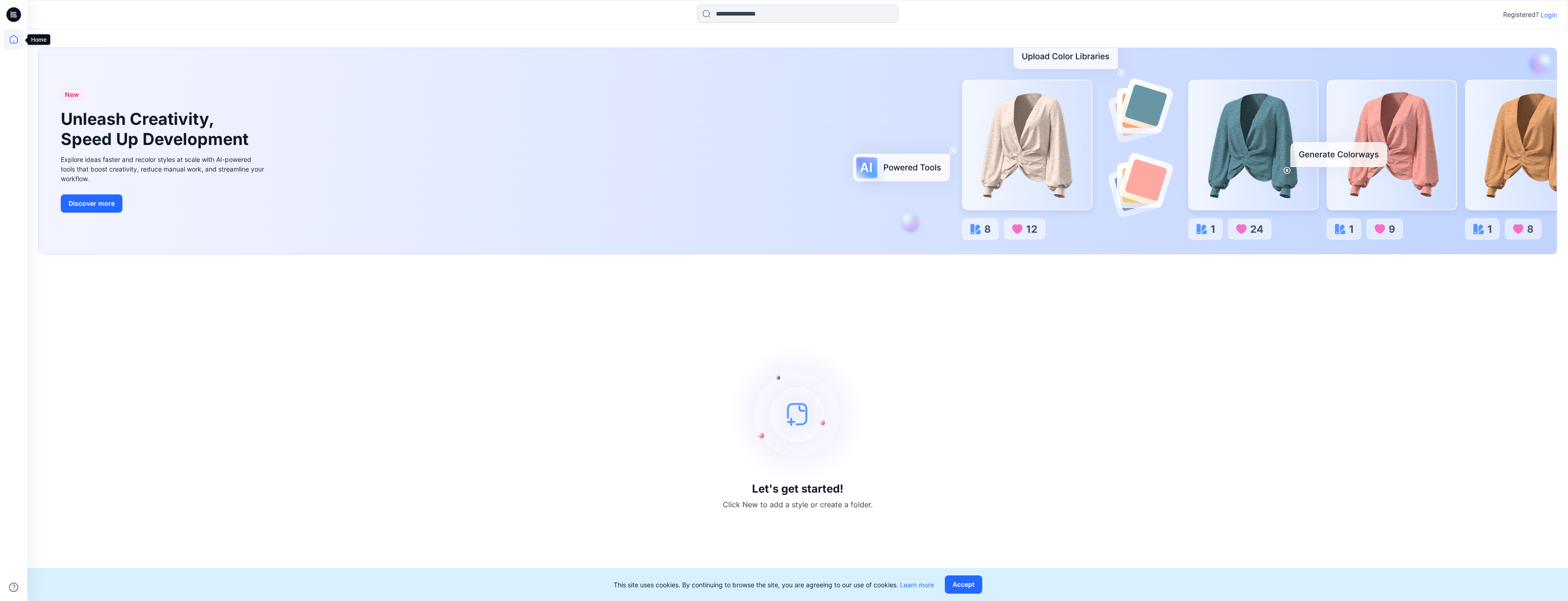
click at [8, 41] on icon at bounding box center [14, 39] width 20 height 20
click at [12, 43] on icon at bounding box center [14, 39] width 8 height 8
click at [1553, 16] on p "Login" at bounding box center [1549, 15] width 16 height 10
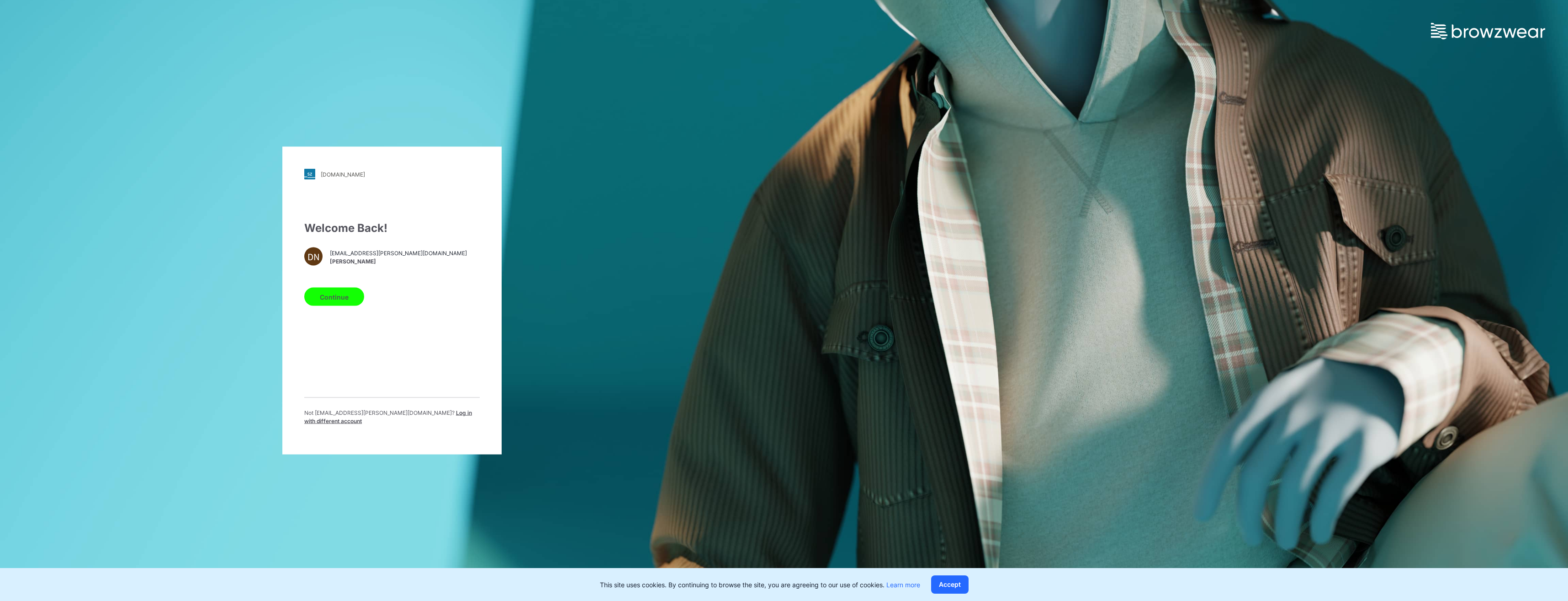
click at [420, 342] on div "Welcome Back! DN duc.nguyen@spectre.vn Duc Nguyen Continue Not duc.nguyen@spect…" at bounding box center [392, 326] width 175 height 213
click at [463, 281] on div "Welcome Back! DN duc.nguyen@spectre.vn Duc Nguyen Continue Not duc.nguyen@spect…" at bounding box center [392, 326] width 175 height 213
click at [364, 257] on span "[EMAIL_ADDRESS][PERSON_NAME][DOMAIN_NAME]" at bounding box center [398, 253] width 137 height 8
click at [348, 303] on button "Continue" at bounding box center [334, 296] width 60 height 19
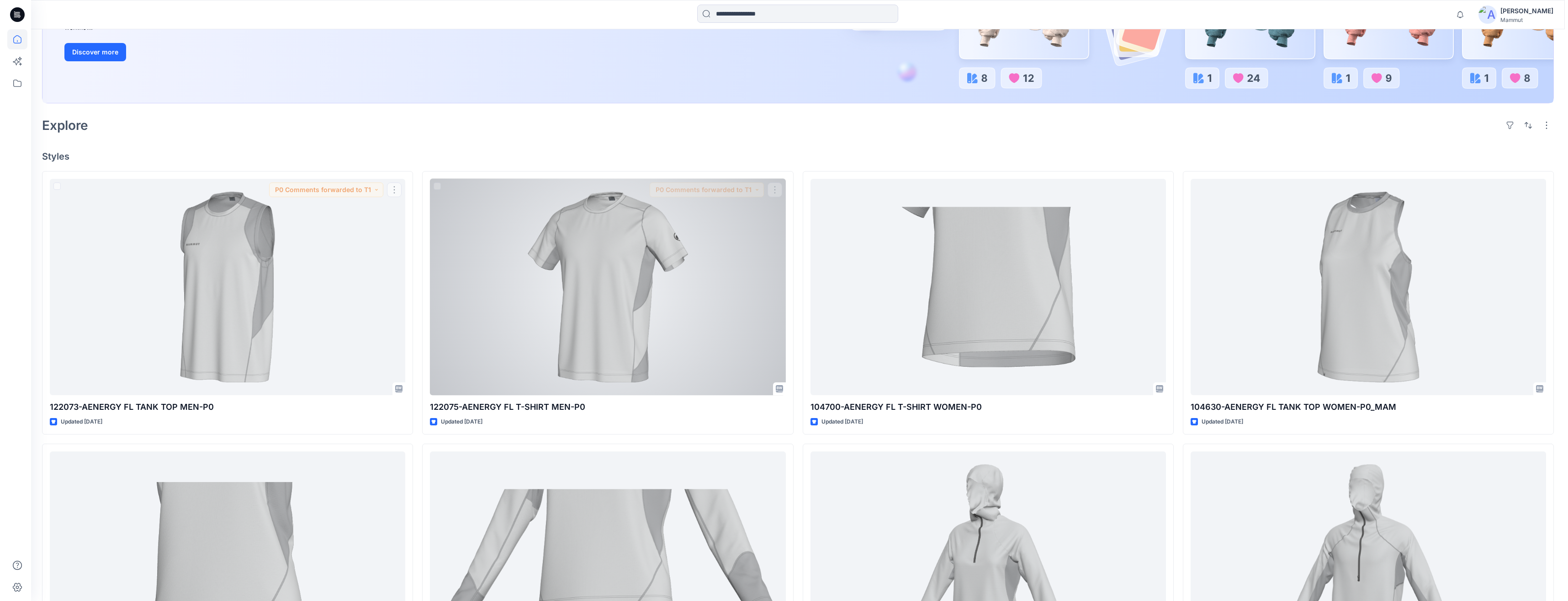
scroll to position [183, 0]
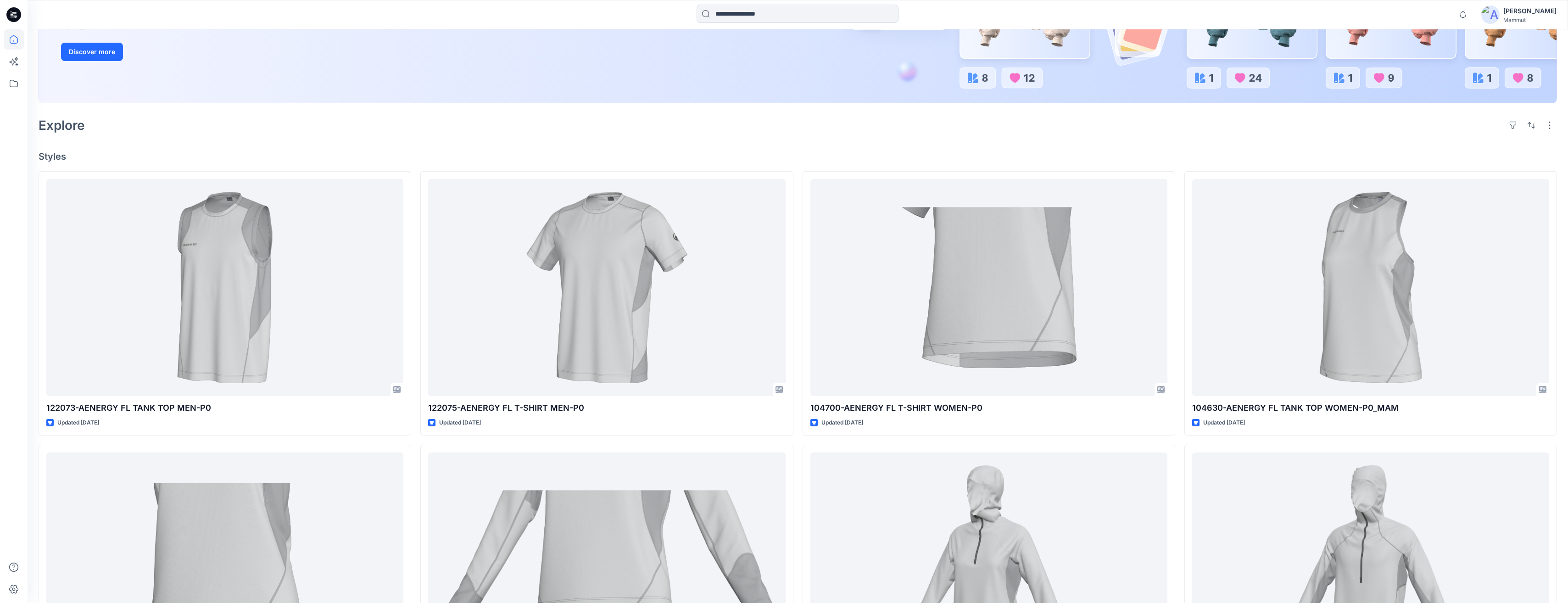
click at [1500, 14] on img at bounding box center [1490, 15] width 19 height 19
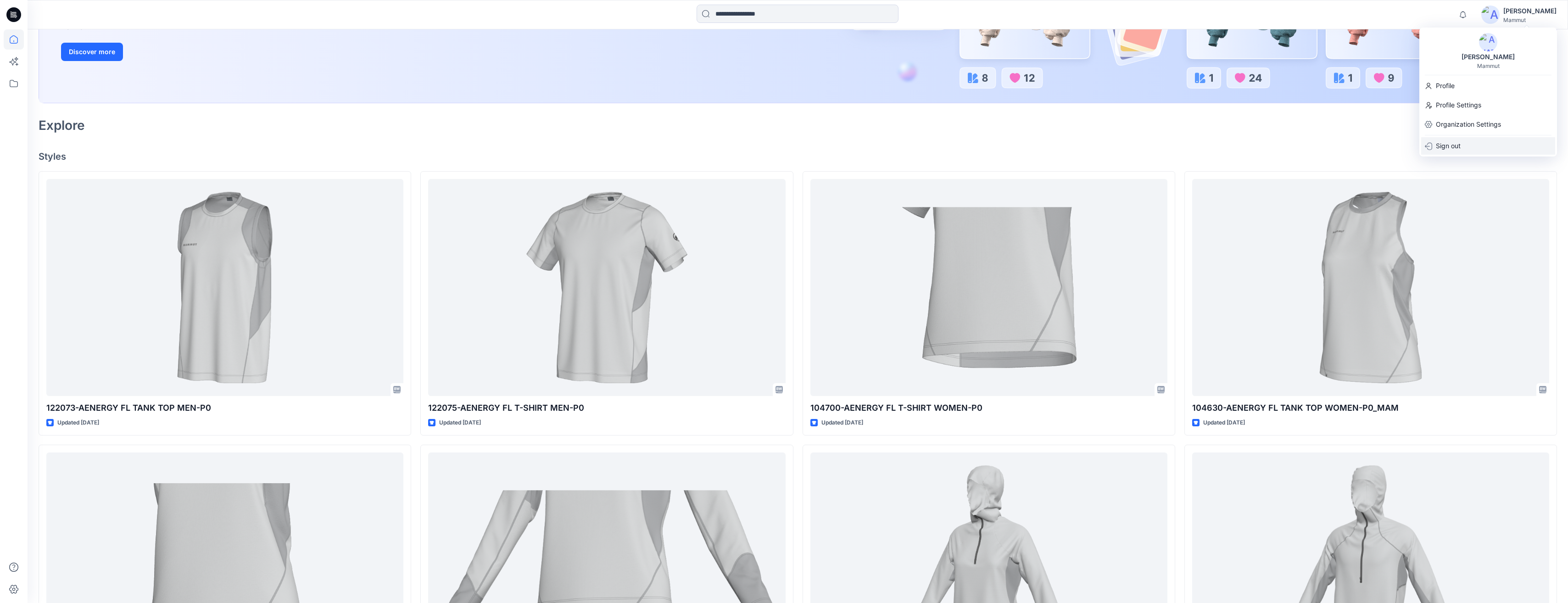
click at [1457, 145] on p "Sign out" at bounding box center [1447, 145] width 24 height 17
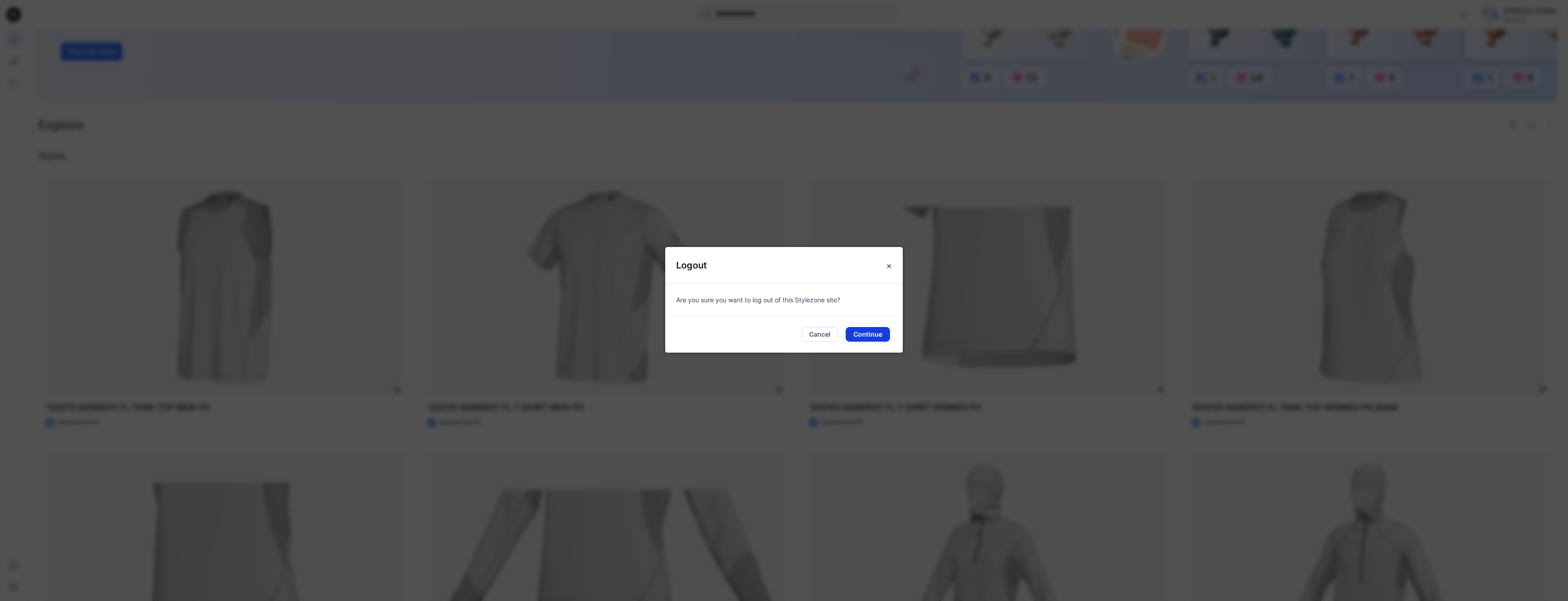
click at [877, 335] on button "Continue" at bounding box center [868, 334] width 45 height 15
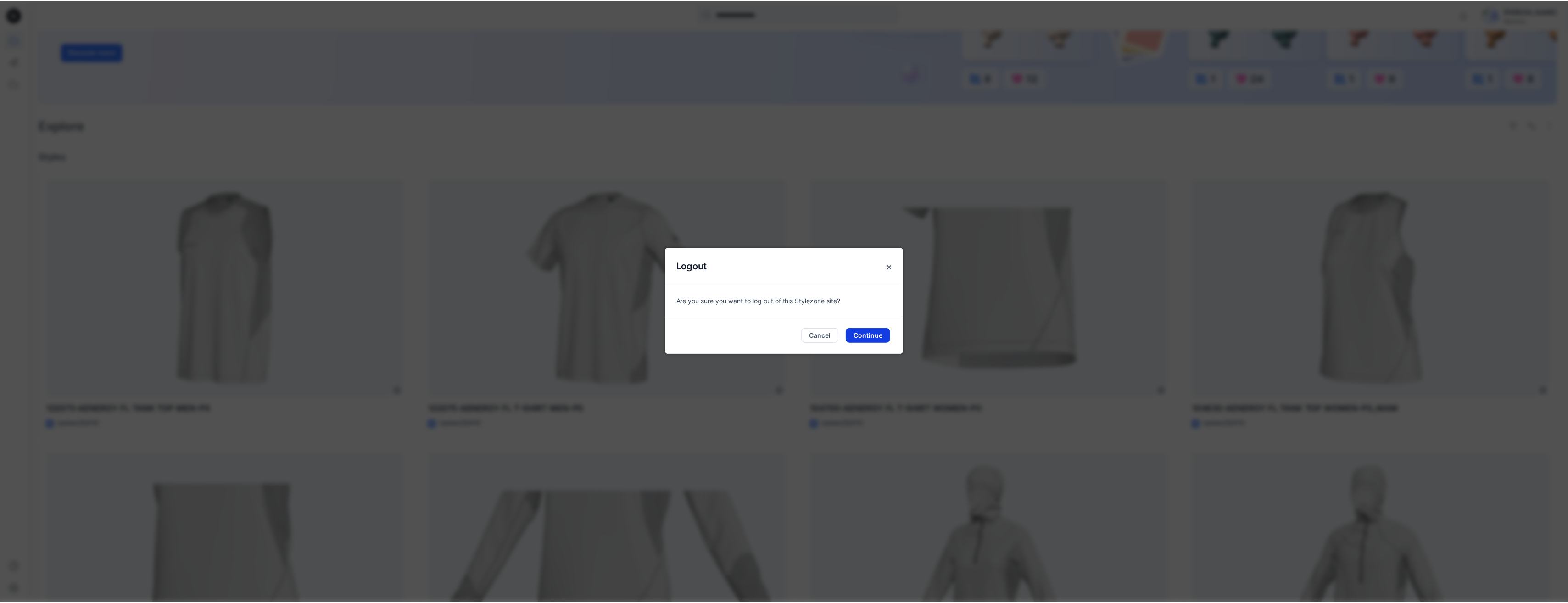
scroll to position [152, 0]
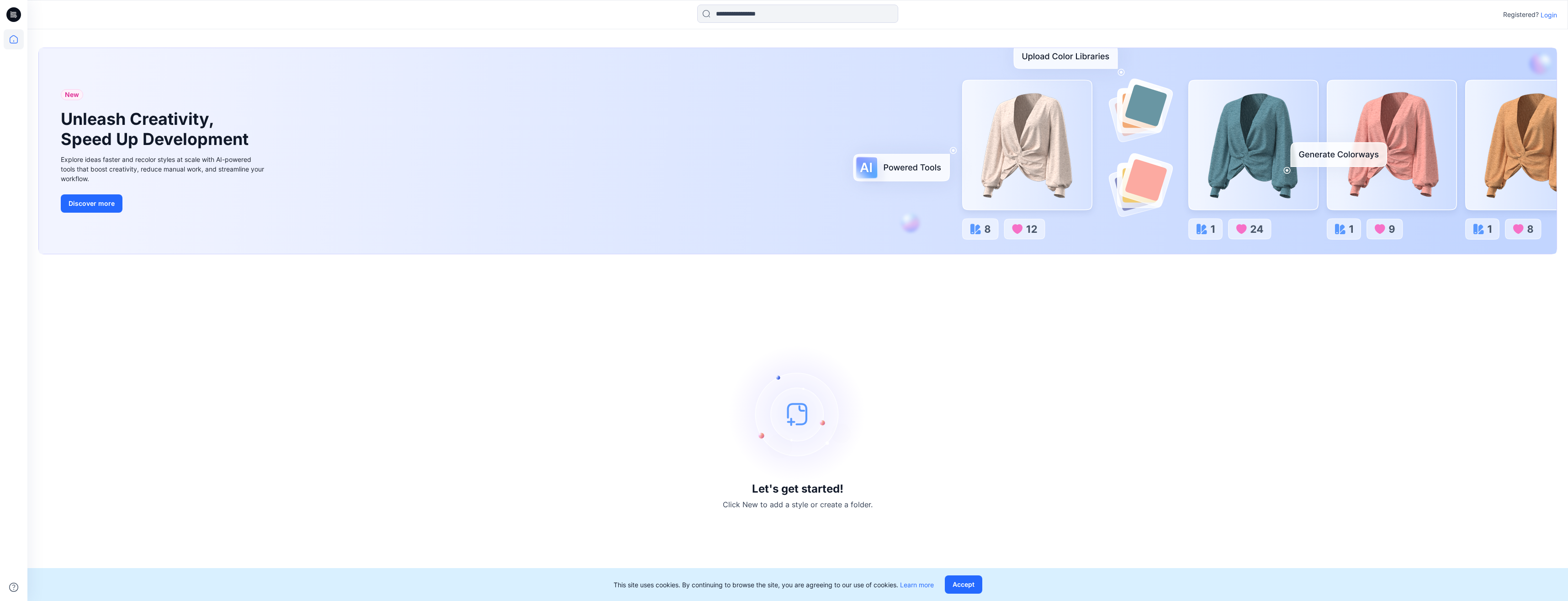
click at [1549, 15] on p "Login" at bounding box center [1549, 15] width 16 height 10
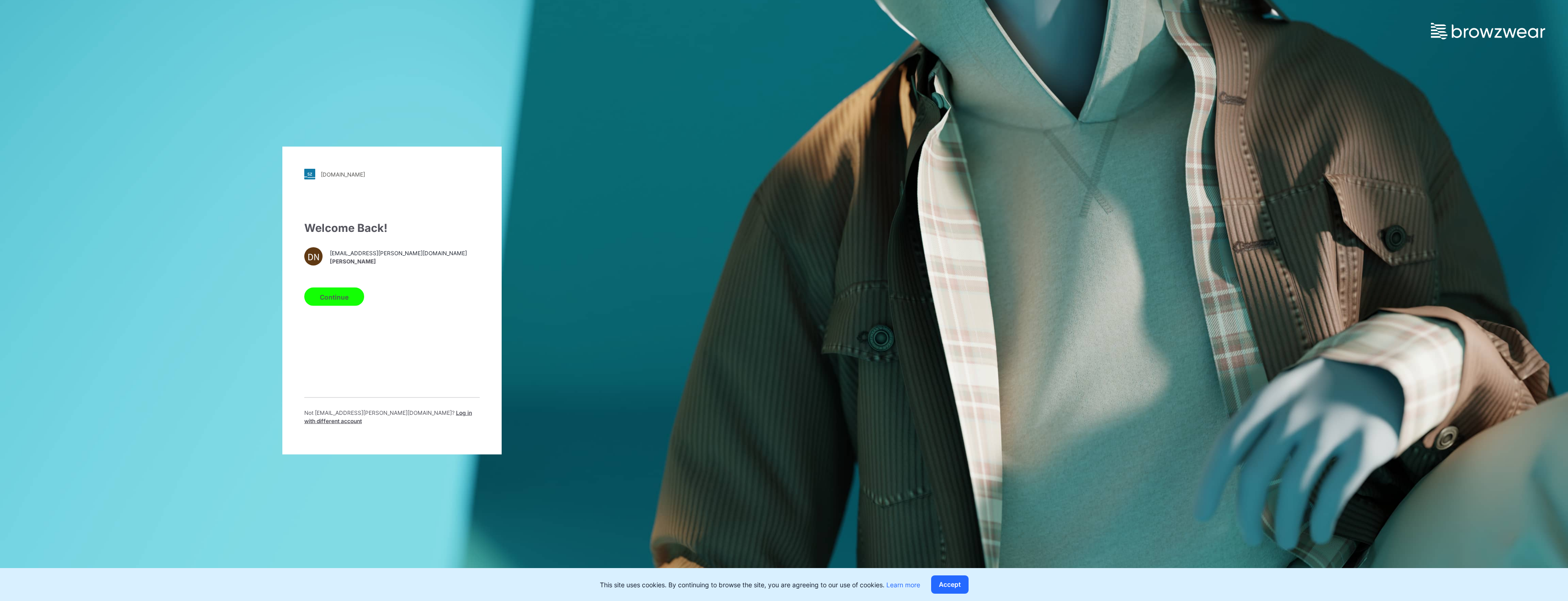
click at [349, 296] on button "Continue" at bounding box center [334, 296] width 60 height 19
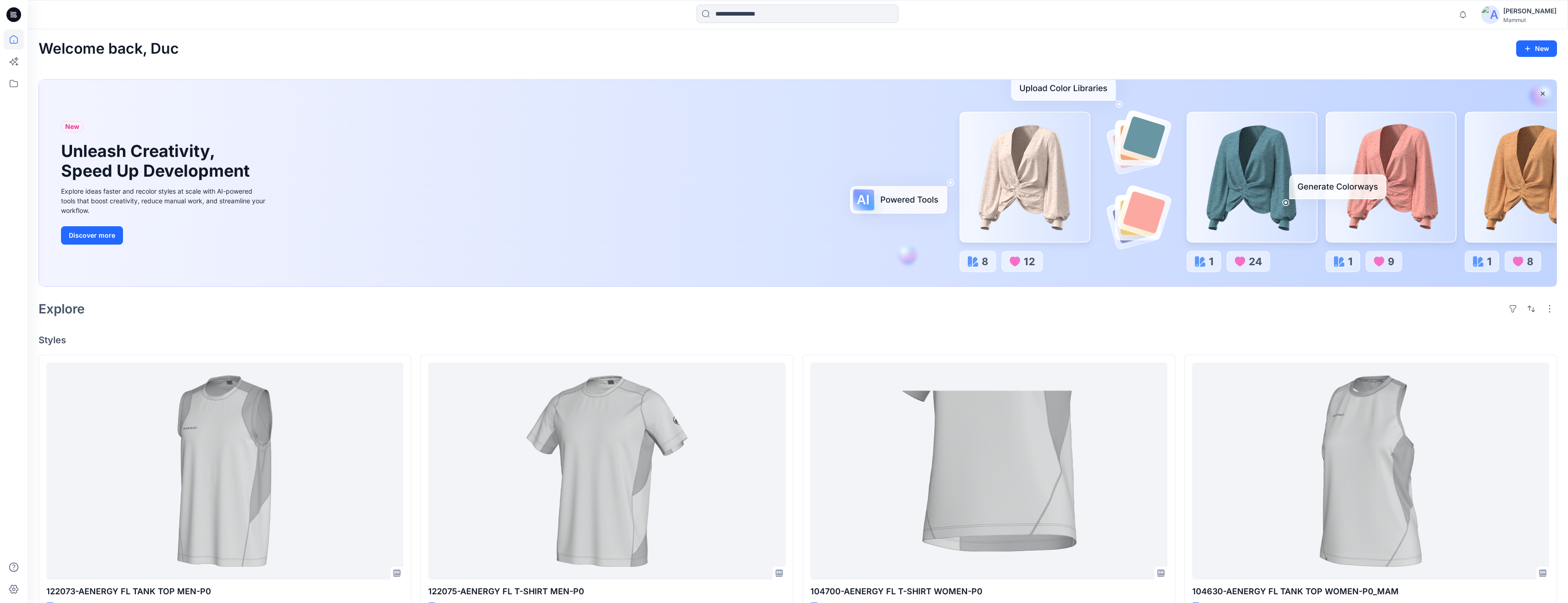
click at [1500, 16] on img at bounding box center [1490, 15] width 19 height 19
click at [1337, 34] on div "Welcome back, Duc New New Unleash Creativity, Speed Up Development Explore idea…" at bounding box center [798, 603] width 1540 height 1147
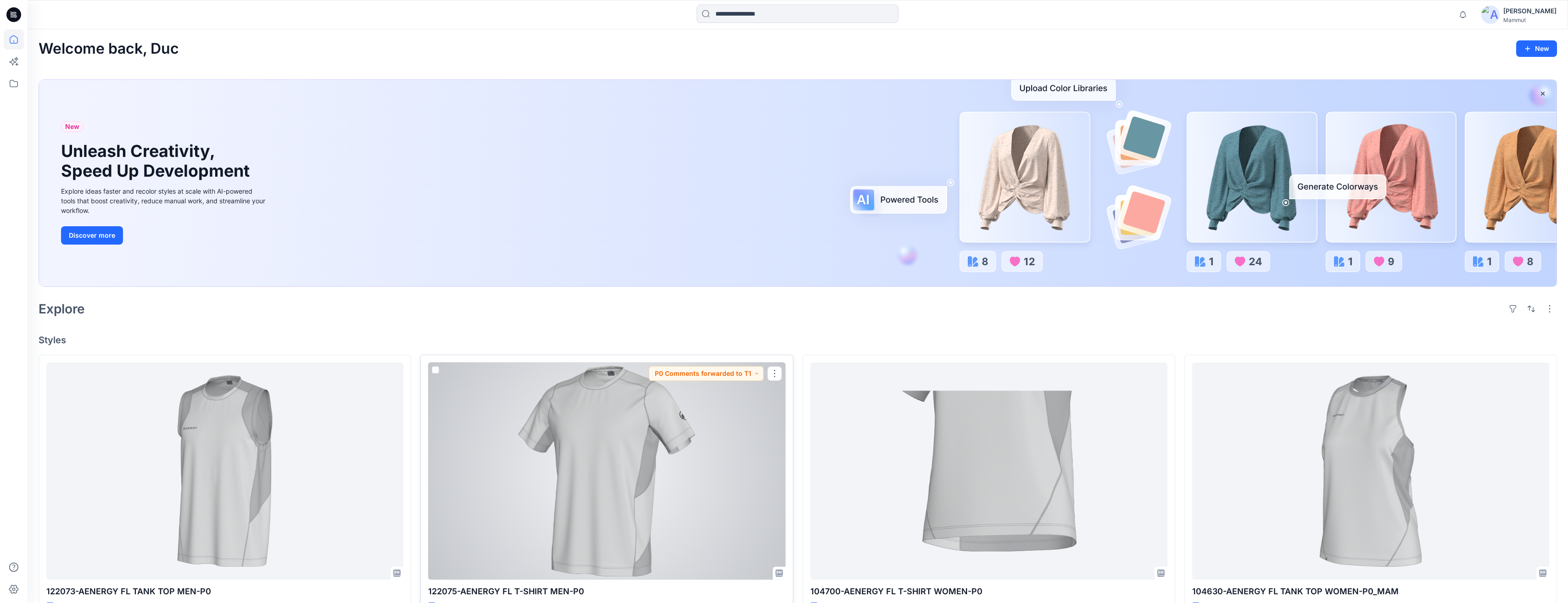
click at [533, 419] on div at bounding box center [606, 471] width 357 height 218
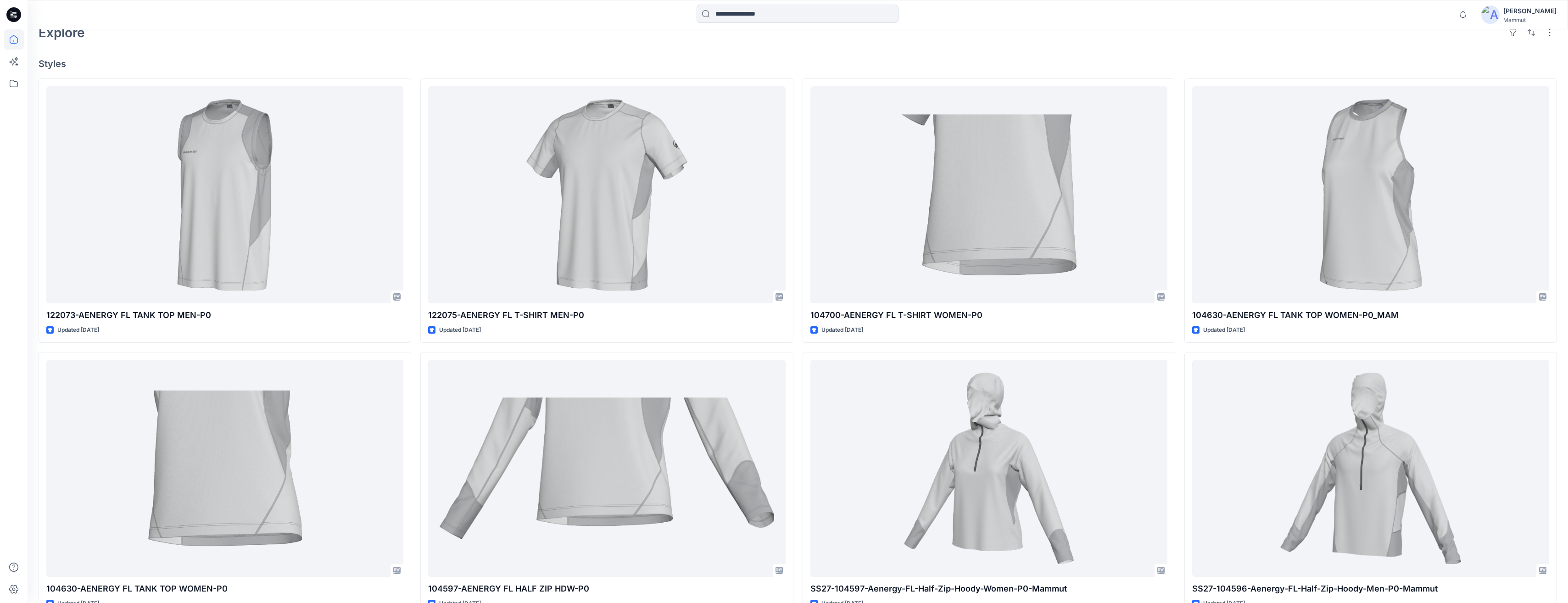
scroll to position [138, 0]
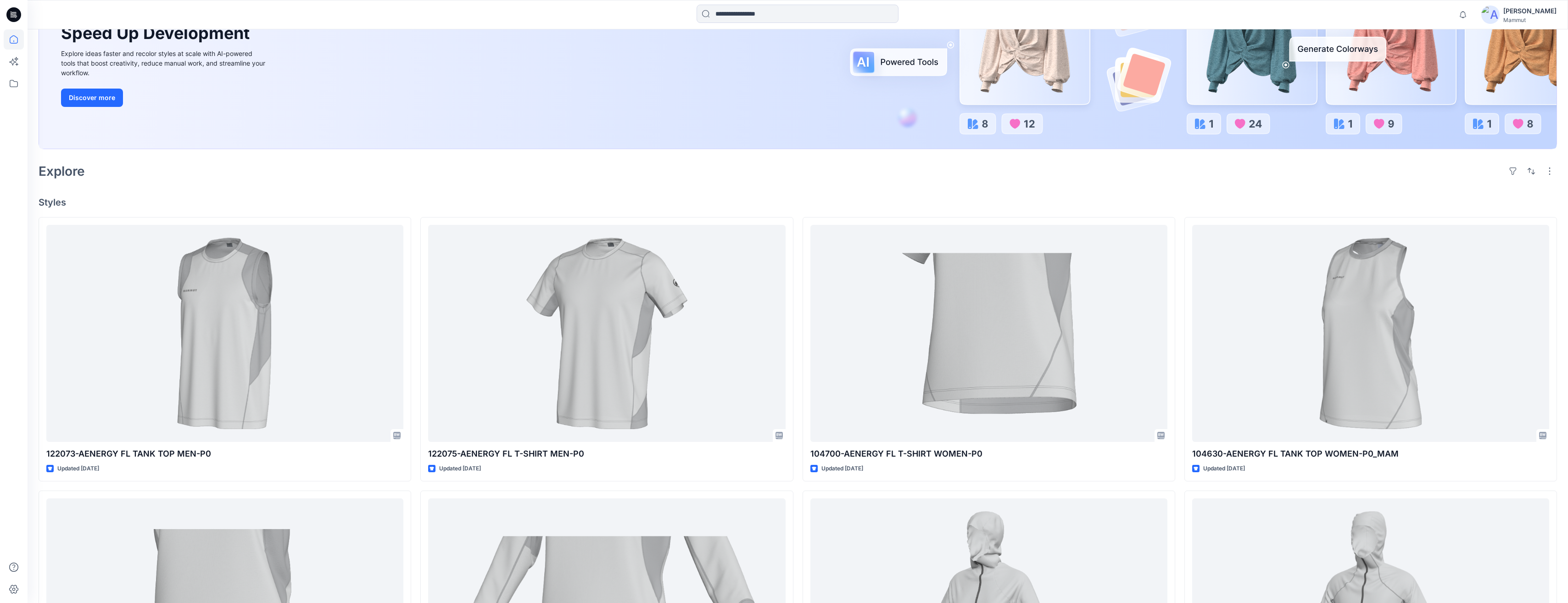
click at [1536, 13] on div "[PERSON_NAME]" at bounding box center [1529, 11] width 53 height 11
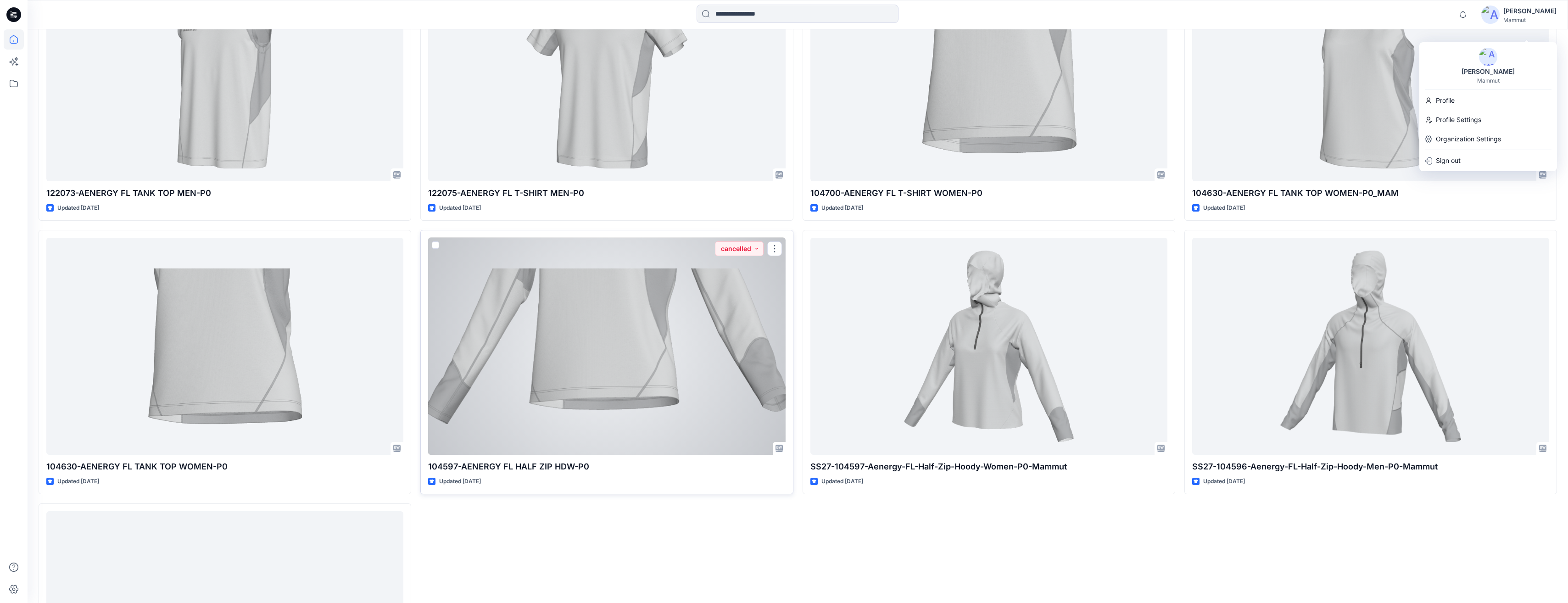
scroll to position [413, 0]
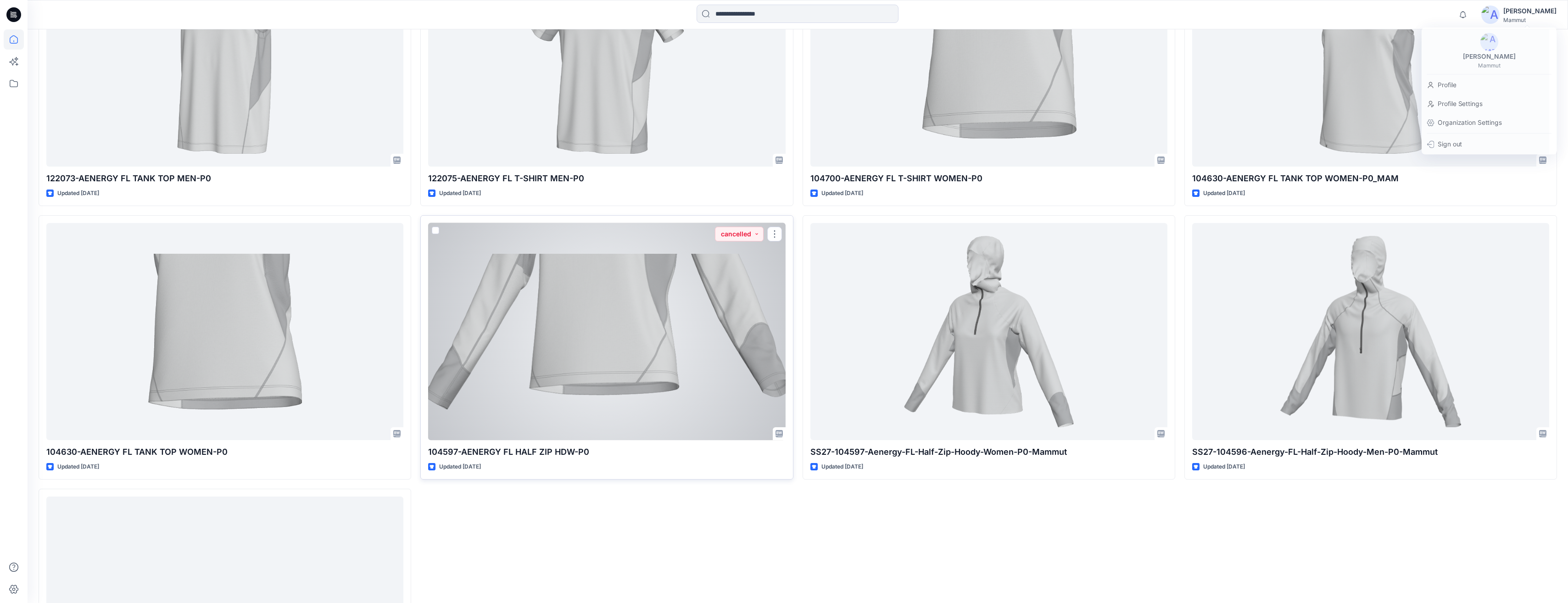
click at [623, 378] on div at bounding box center [606, 332] width 357 height 218
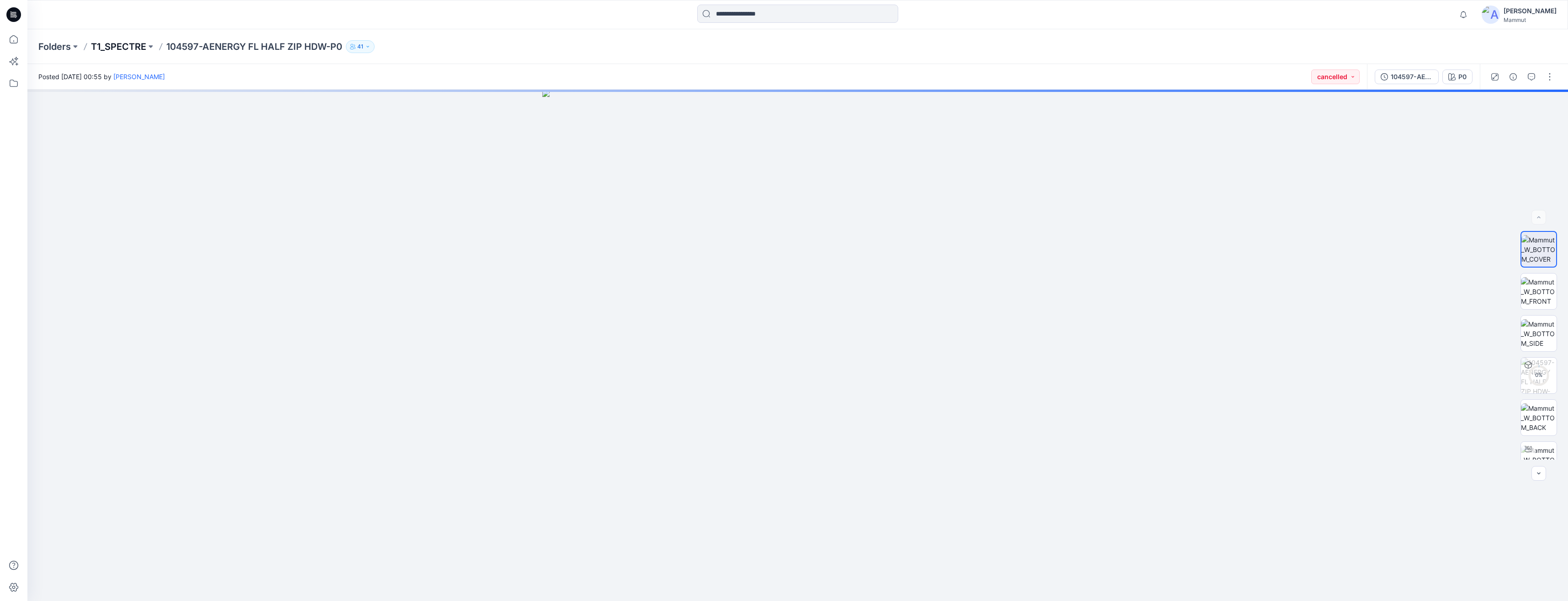
click at [136, 45] on p "T1_SPECTRE" at bounding box center [118, 47] width 55 height 13
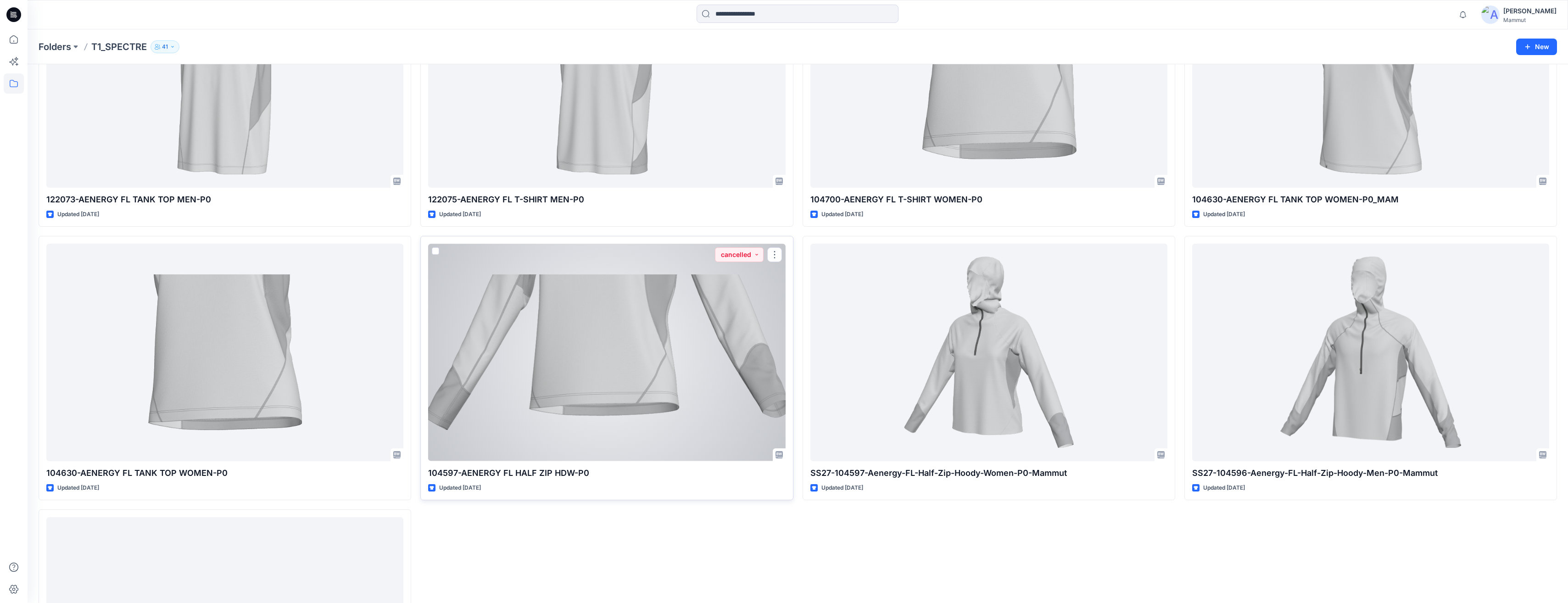
scroll to position [92, 0]
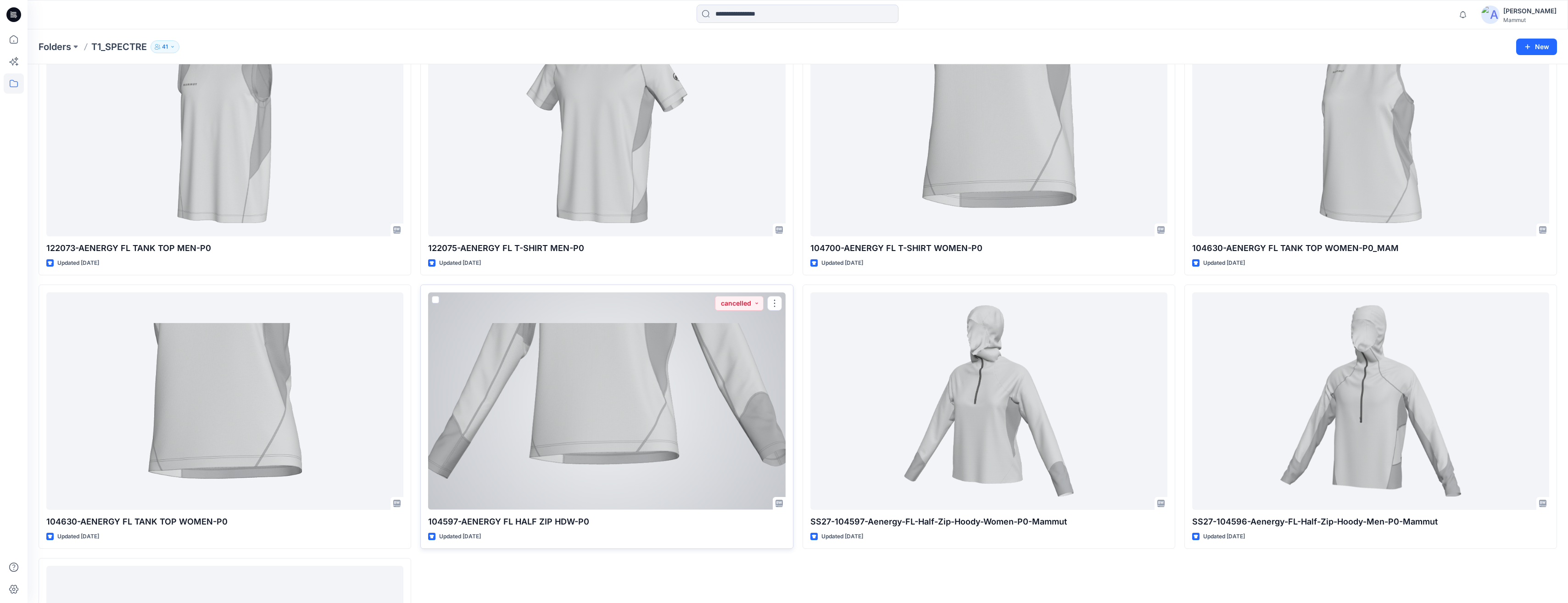
click at [632, 433] on div at bounding box center [606, 401] width 357 height 218
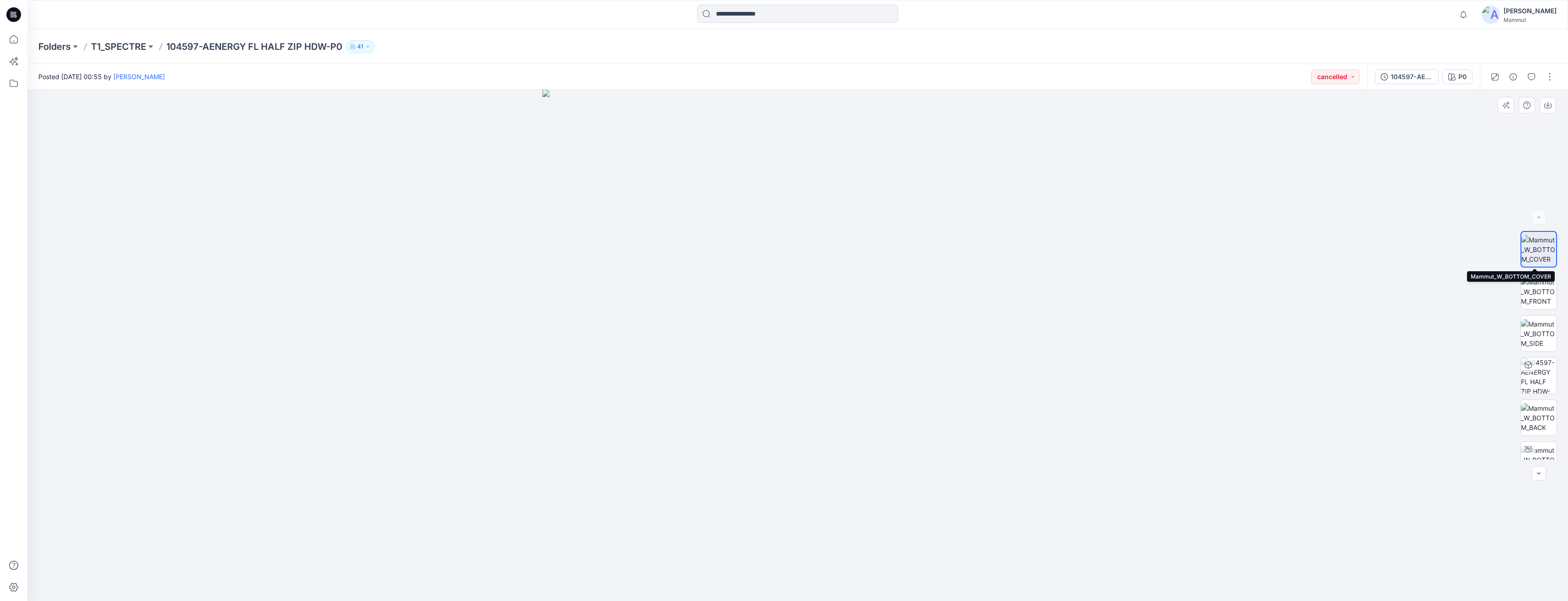
click at [1540, 245] on img at bounding box center [1539, 249] width 35 height 28
drag, startPoint x: 809, startPoint y: 154, endPoint x: 821, endPoint y: 218, distance: 65.1
click at [827, 249] on img at bounding box center [797, 344] width 510 height 511
drag, startPoint x: 811, startPoint y: 166, endPoint x: 823, endPoint y: 212, distance: 47.5
drag, startPoint x: 825, startPoint y: 184, endPoint x: 825, endPoint y: 219, distance: 35.0
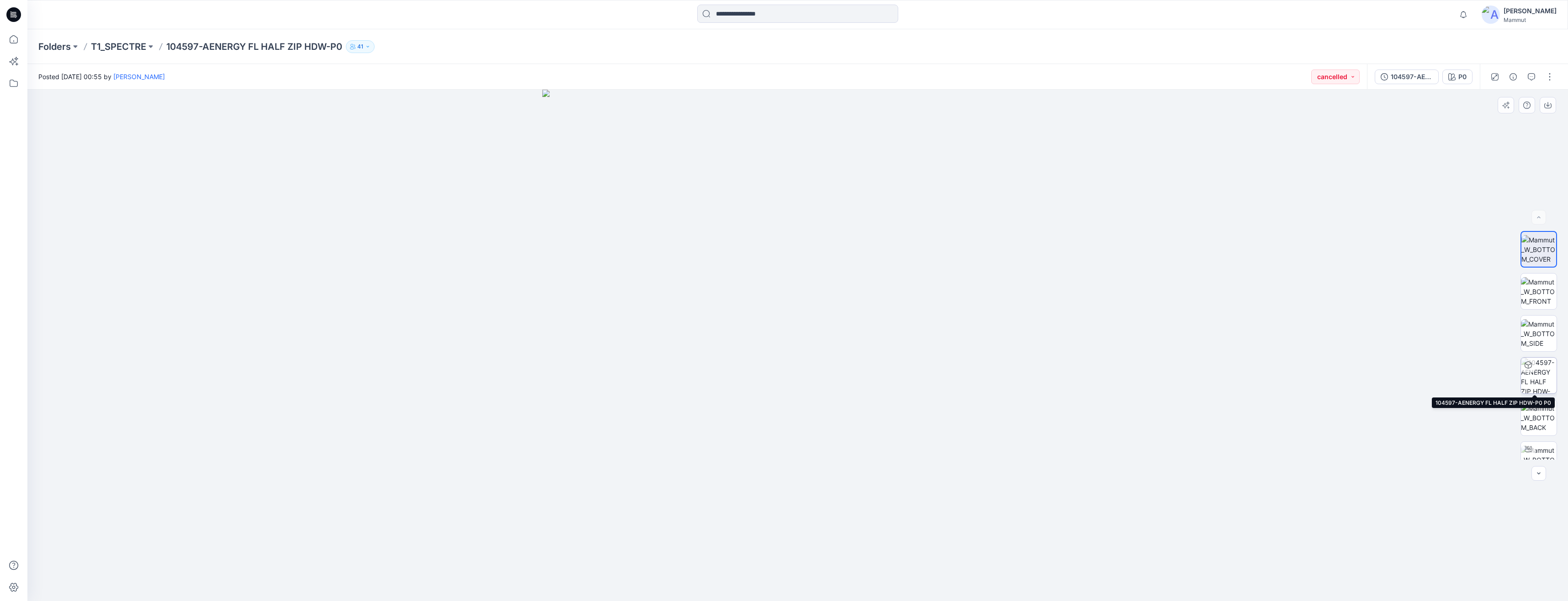
click at [1536, 376] on img at bounding box center [1539, 375] width 36 height 36
click at [1537, 242] on img at bounding box center [1539, 249] width 36 height 28
click at [1545, 284] on img at bounding box center [1539, 291] width 36 height 28
drag, startPoint x: 902, startPoint y: 332, endPoint x: 914, endPoint y: 320, distance: 17.0
drag, startPoint x: 877, startPoint y: 205, endPoint x: 873, endPoint y: 297, distance: 92.1
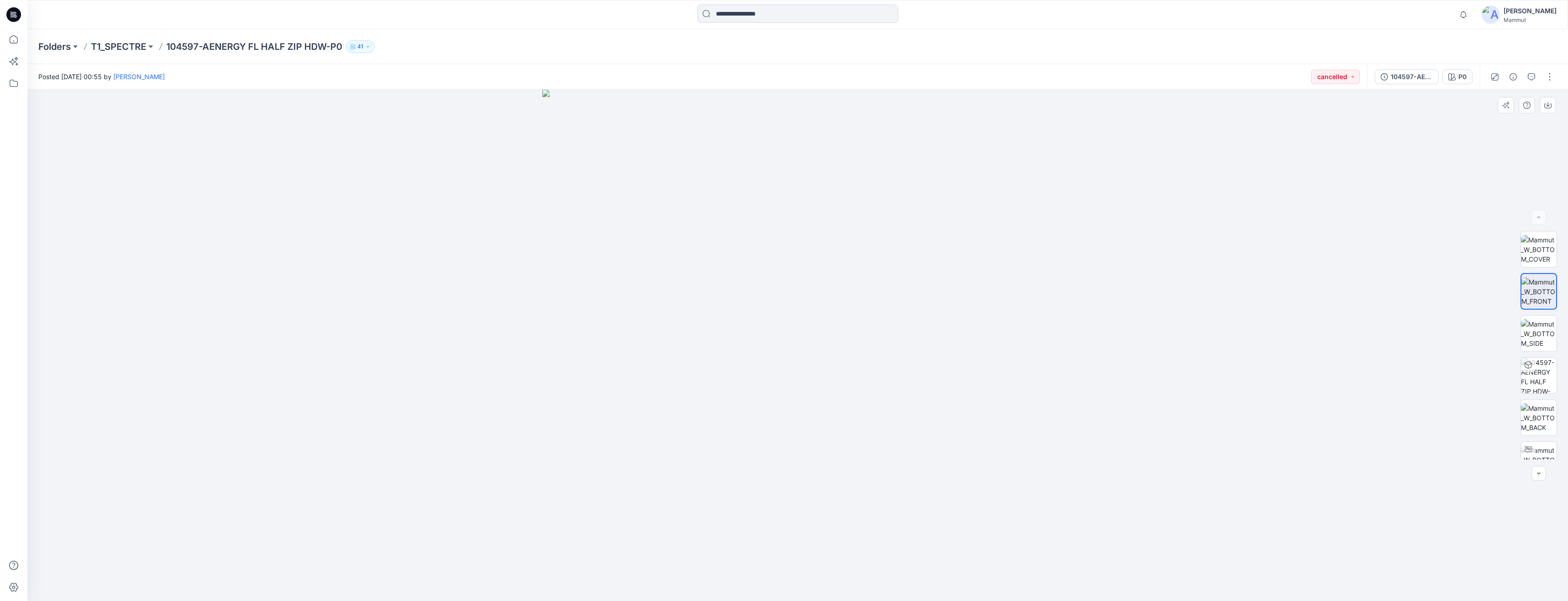
drag, startPoint x: 867, startPoint y: 200, endPoint x: 868, endPoint y: 309, distance: 109.0
drag, startPoint x: 916, startPoint y: 296, endPoint x: 936, endPoint y: 308, distance: 23.3
click at [786, 313] on img at bounding box center [797, 344] width 510 height 511
drag, startPoint x: 950, startPoint y: 306, endPoint x: 921, endPoint y: 335, distance: 41.0
click at [921, 335] on img at bounding box center [797, 344] width 510 height 511
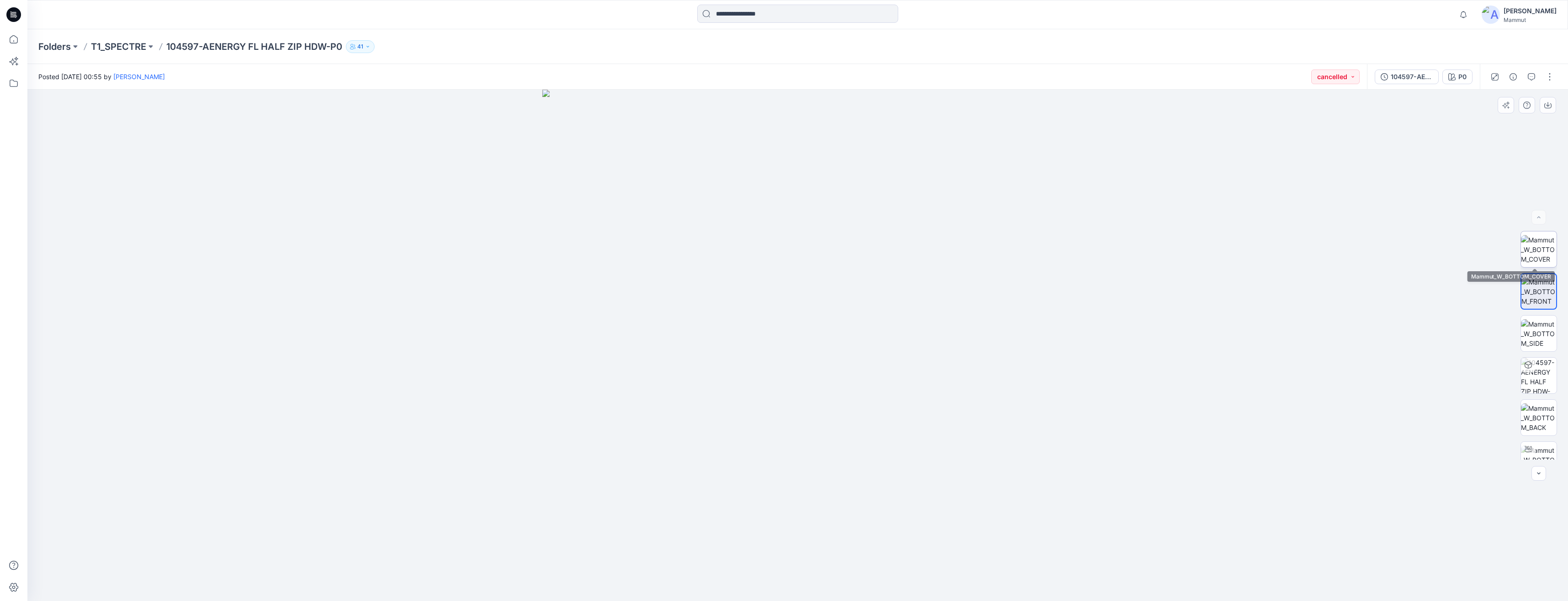
click at [1542, 253] on img at bounding box center [1539, 249] width 36 height 28
drag, startPoint x: 863, startPoint y: 194, endPoint x: 863, endPoint y: 310, distance: 116.0
drag, startPoint x: 871, startPoint y: 179, endPoint x: 871, endPoint y: 223, distance: 44.0
click at [1537, 373] on img at bounding box center [1539, 375] width 36 height 36
click at [143, 45] on p "T1_SPECTRE" at bounding box center [118, 47] width 55 height 13
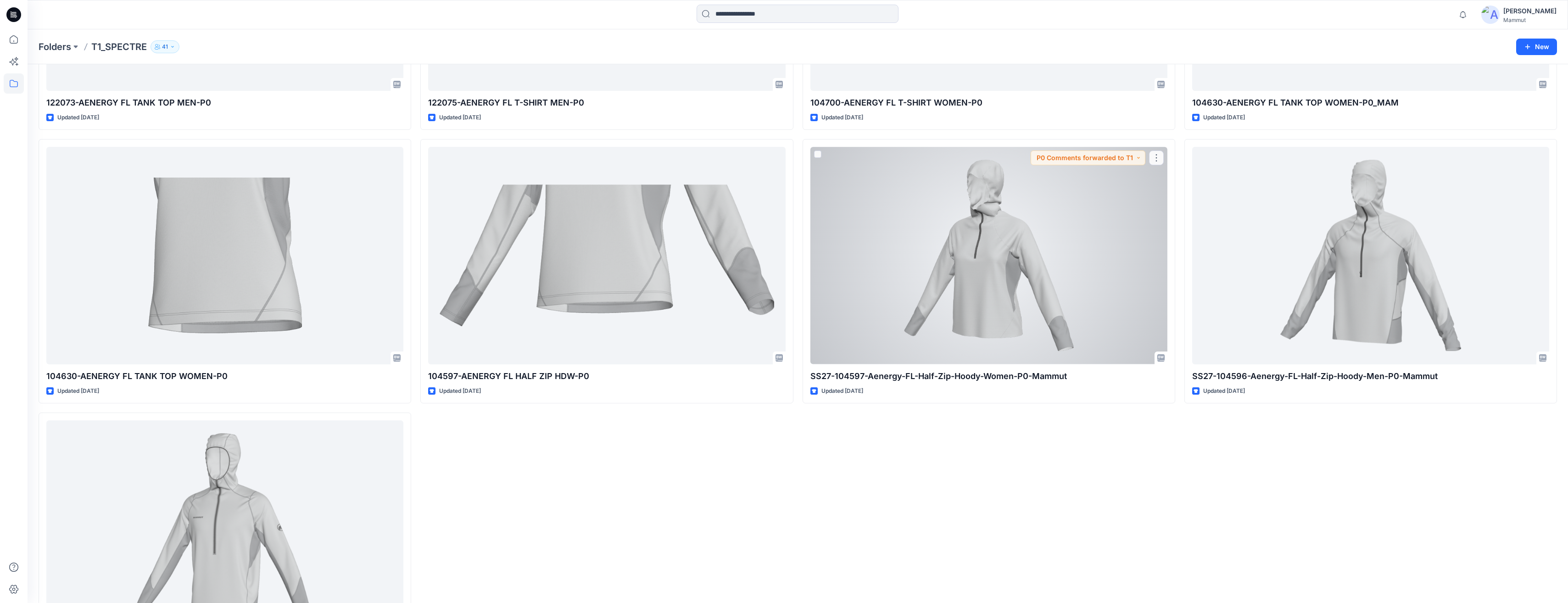
scroll to position [139, 0]
